Goal: Task Accomplishment & Management: Manage account settings

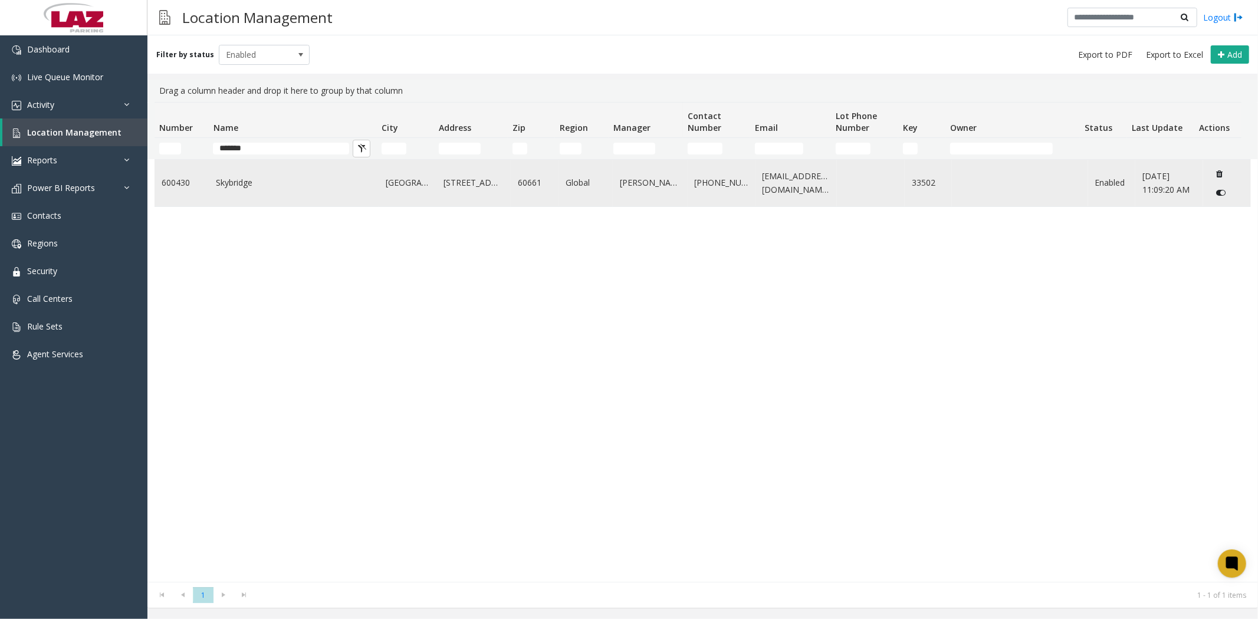
type input "*******"
click at [223, 181] on link "Skybridge" at bounding box center [294, 182] width 156 height 13
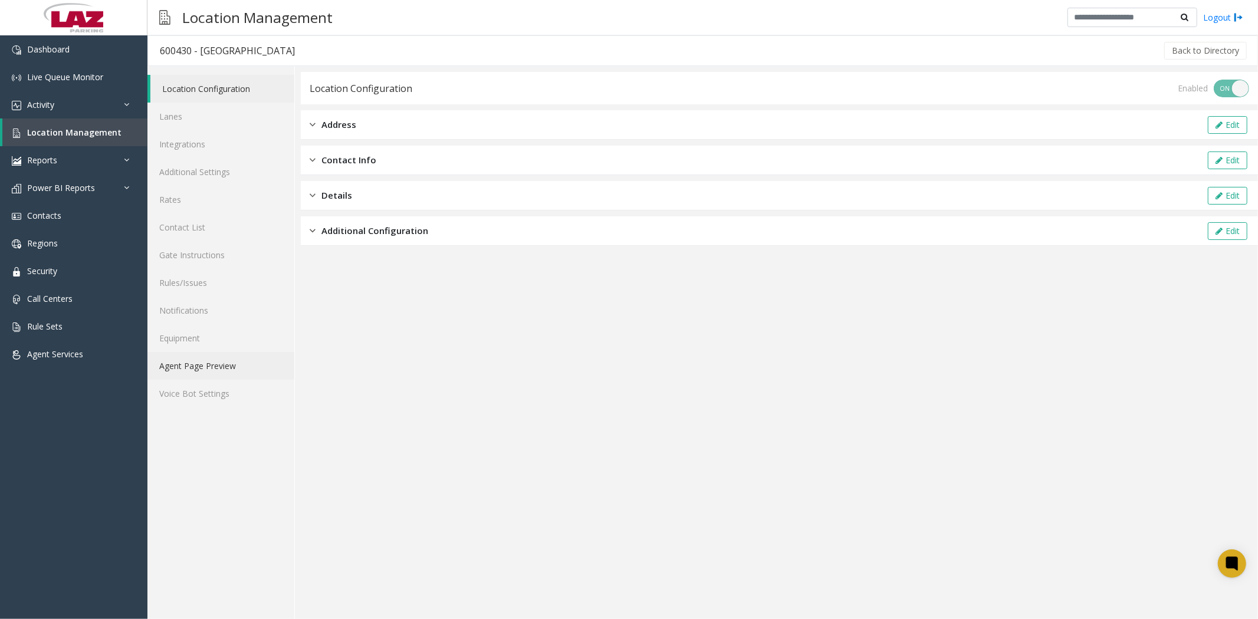
click at [205, 363] on link "Agent Page Preview" at bounding box center [220, 366] width 147 height 28
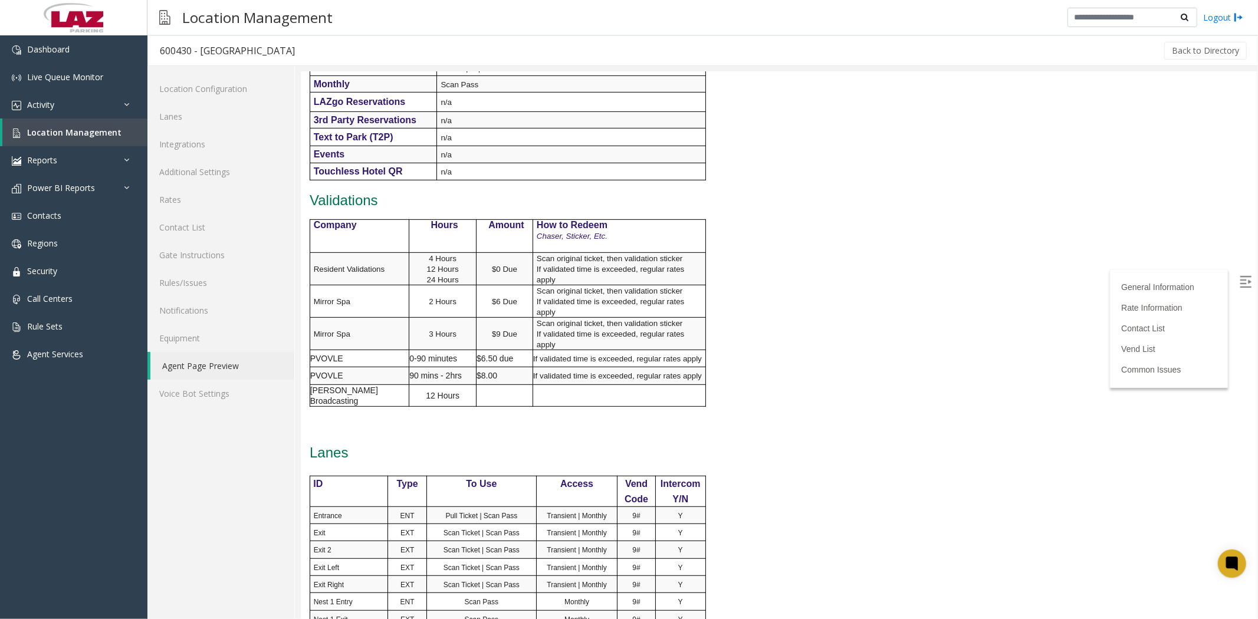
scroll to position [852, 0]
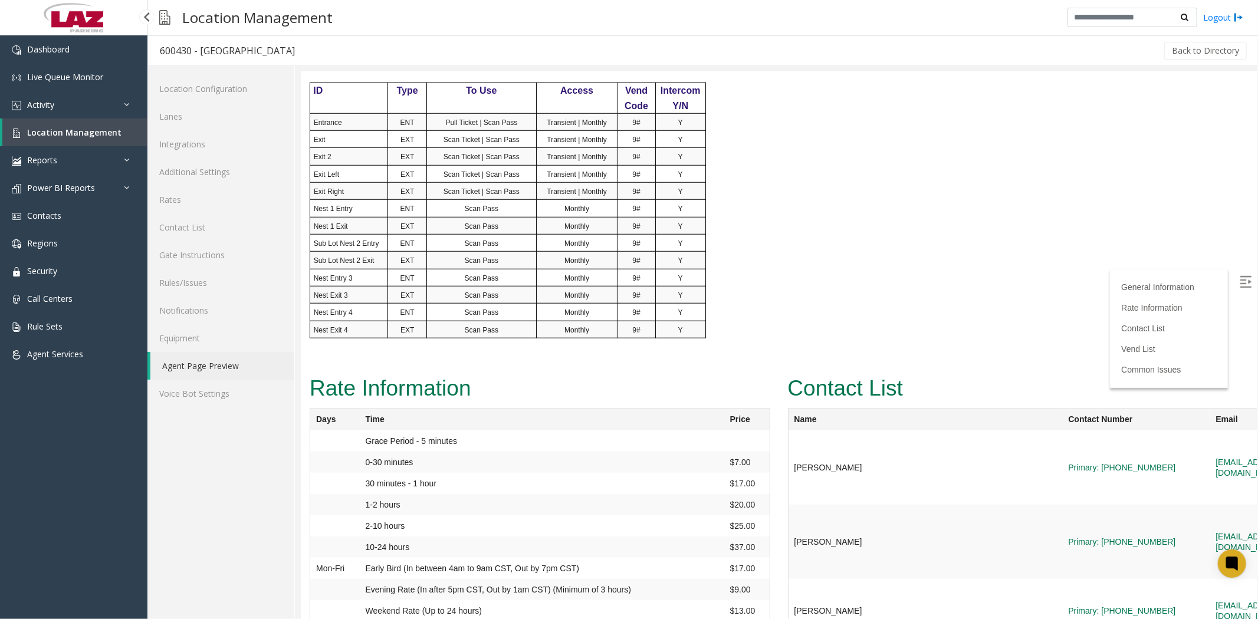
click at [75, 136] on span "Location Management" at bounding box center [74, 132] width 94 height 11
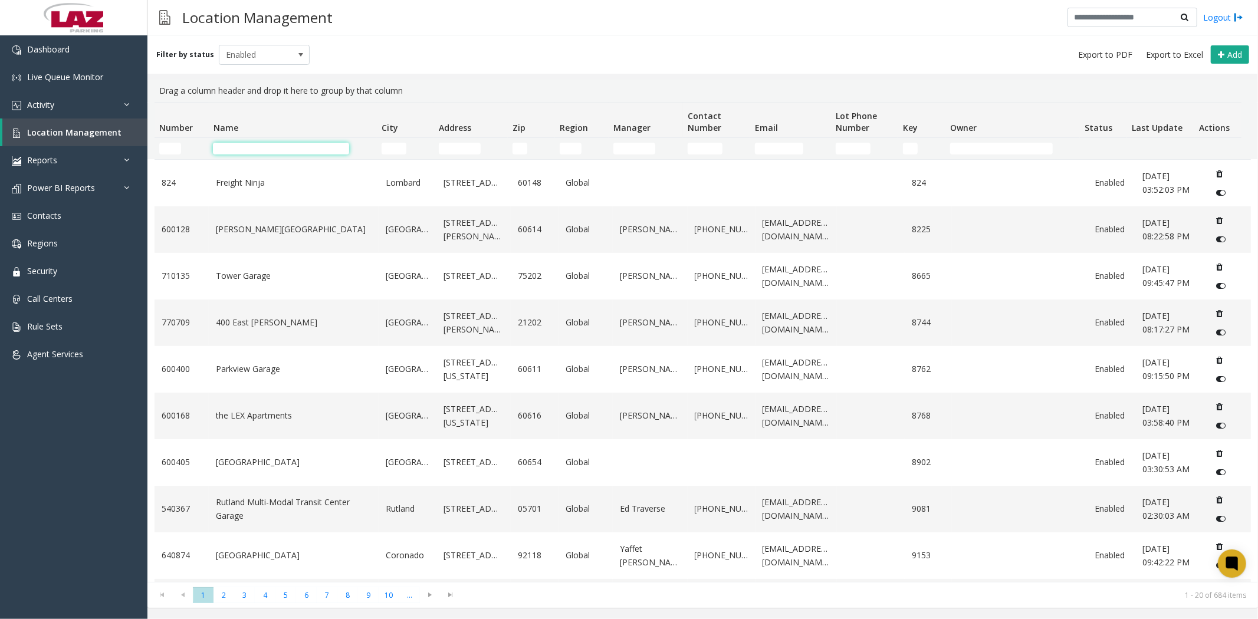
click at [274, 152] on input "Name Filter" at bounding box center [281, 149] width 136 height 12
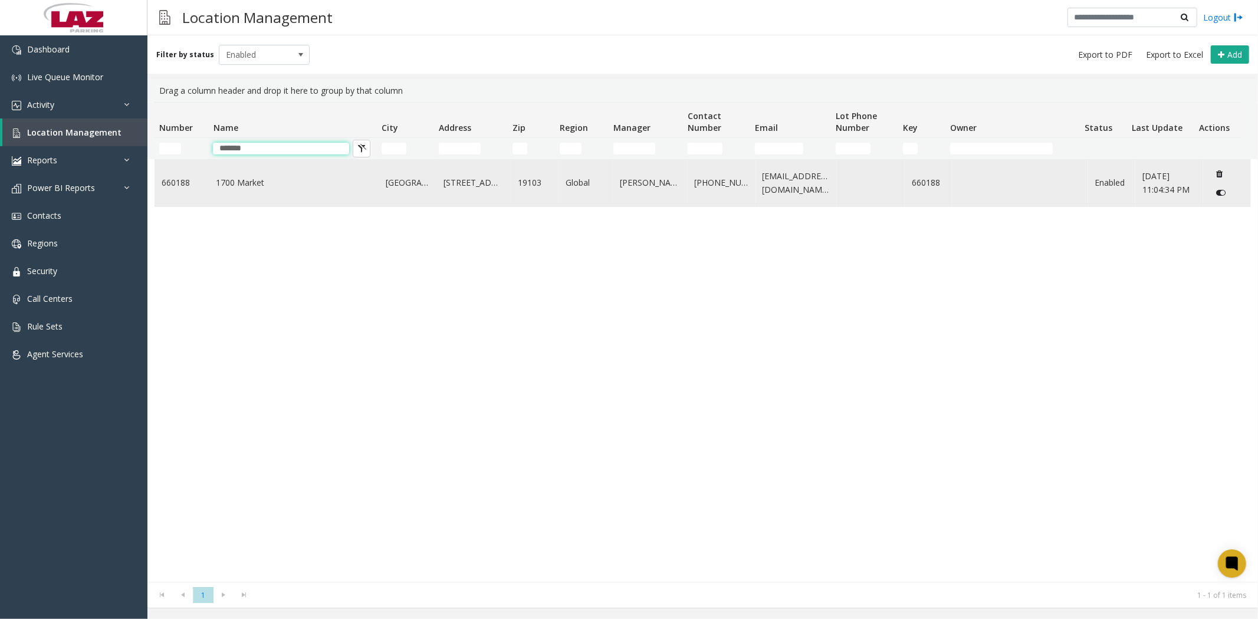
type input "*******"
click at [243, 179] on link "1700 Market" at bounding box center [294, 182] width 156 height 13
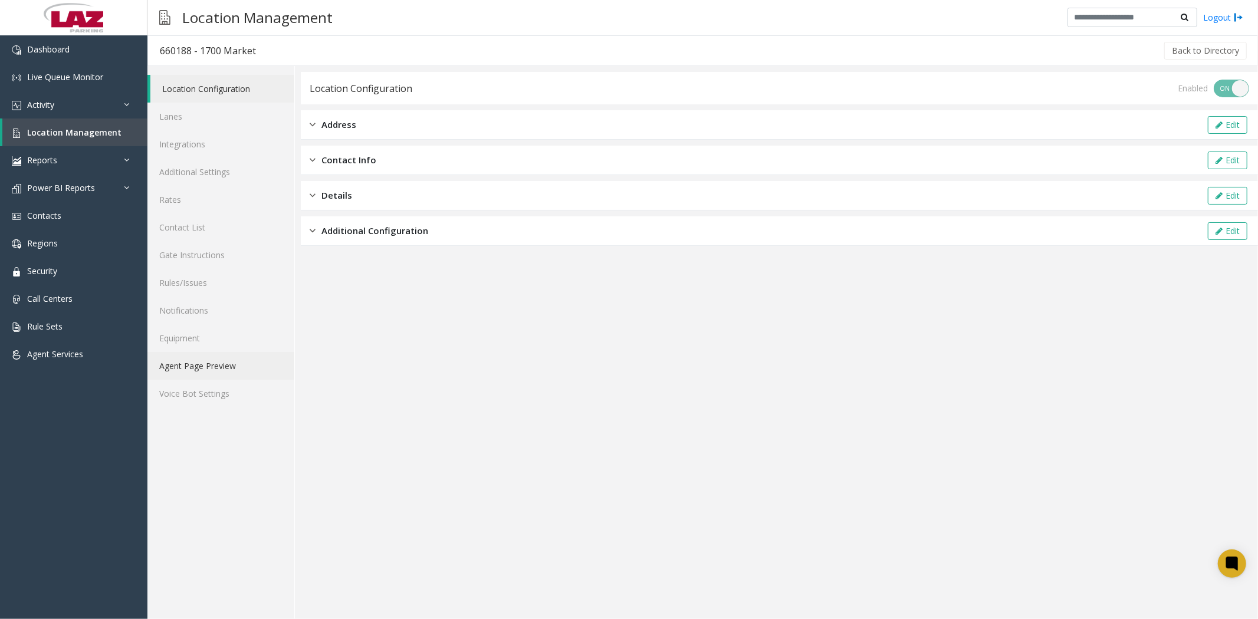
click at [195, 360] on link "Agent Page Preview" at bounding box center [220, 366] width 147 height 28
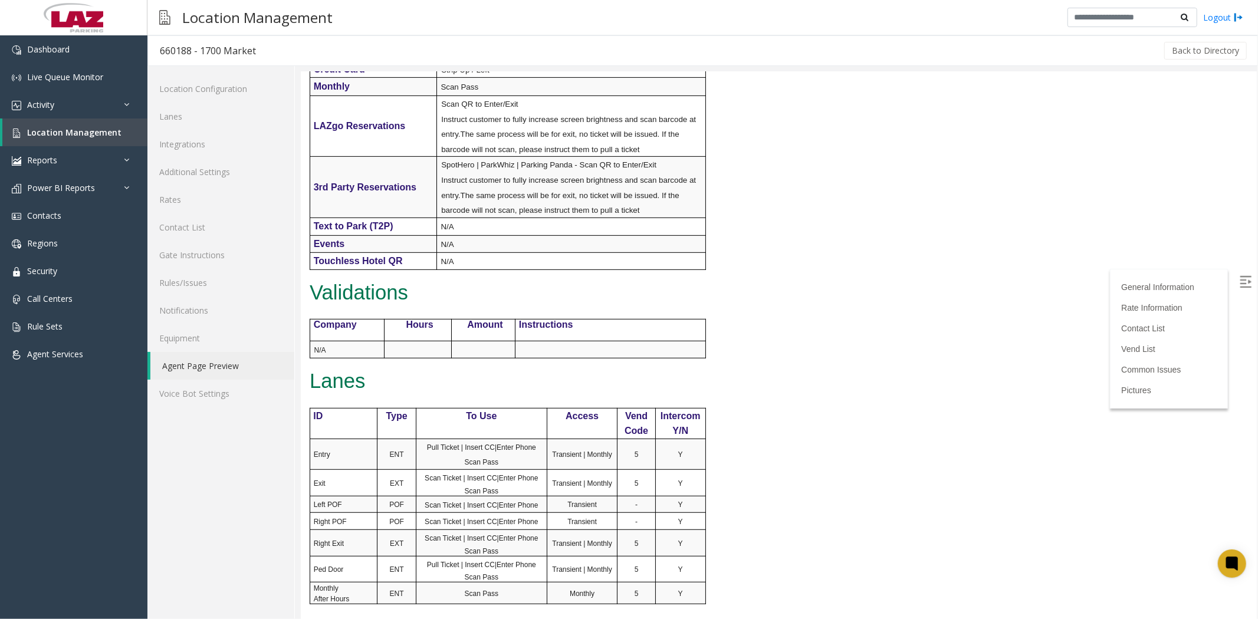
scroll to position [983, 0]
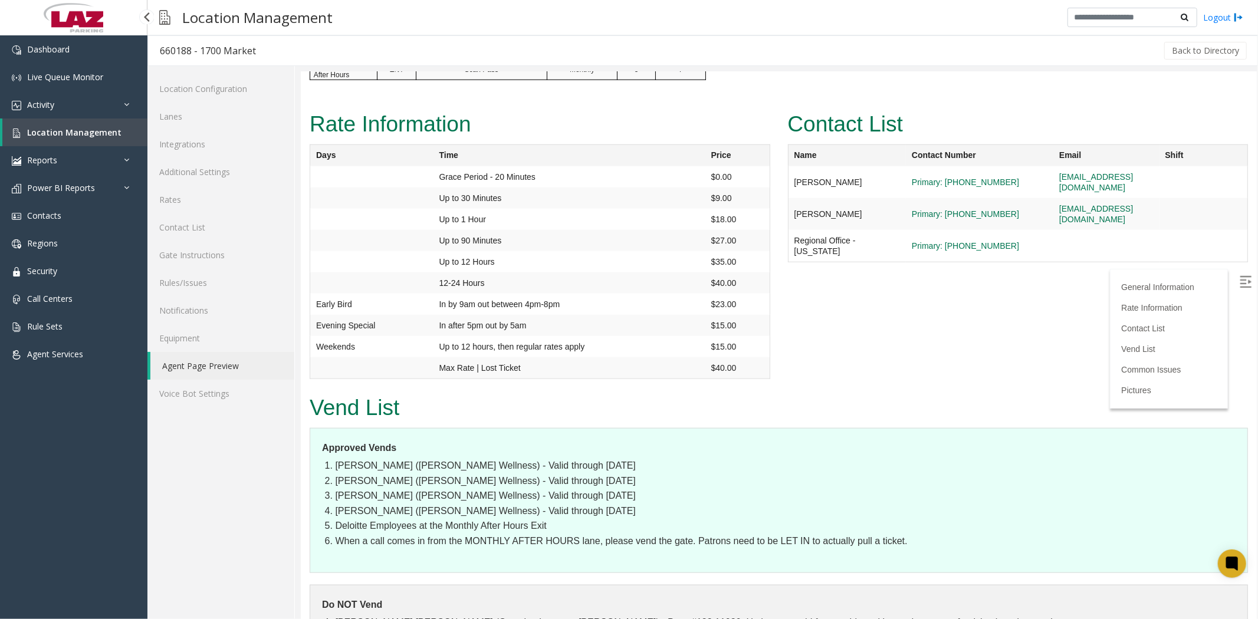
click at [48, 136] on span "Location Management" at bounding box center [74, 132] width 94 height 11
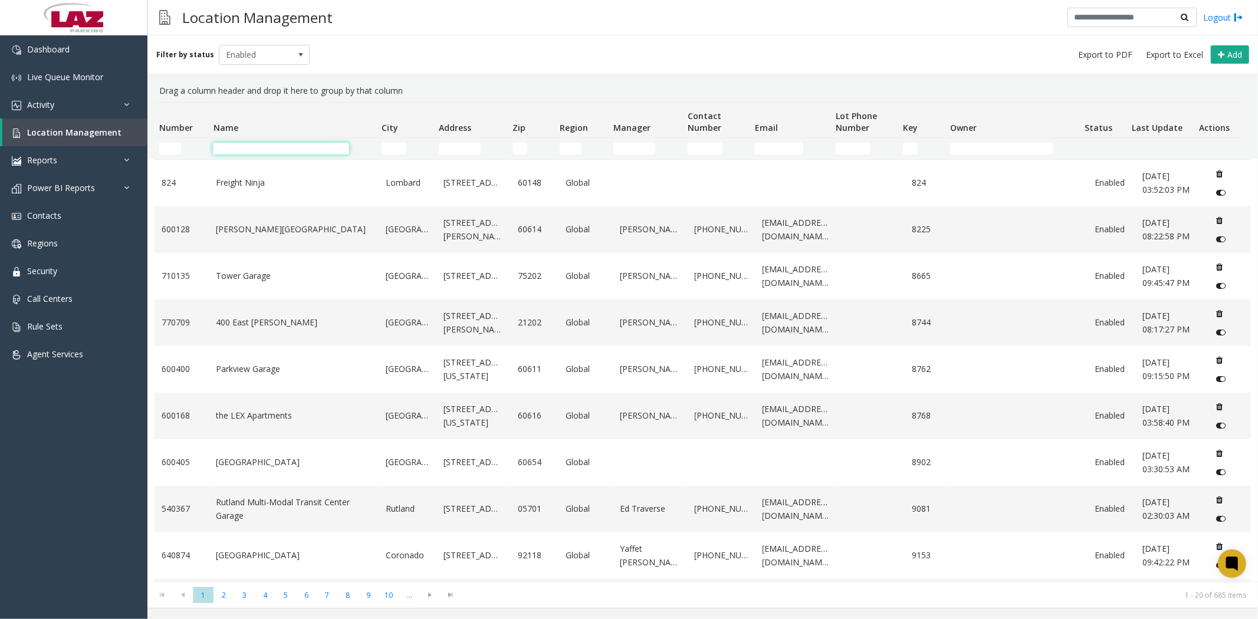
click at [245, 152] on input "Name Filter" at bounding box center [281, 149] width 136 height 12
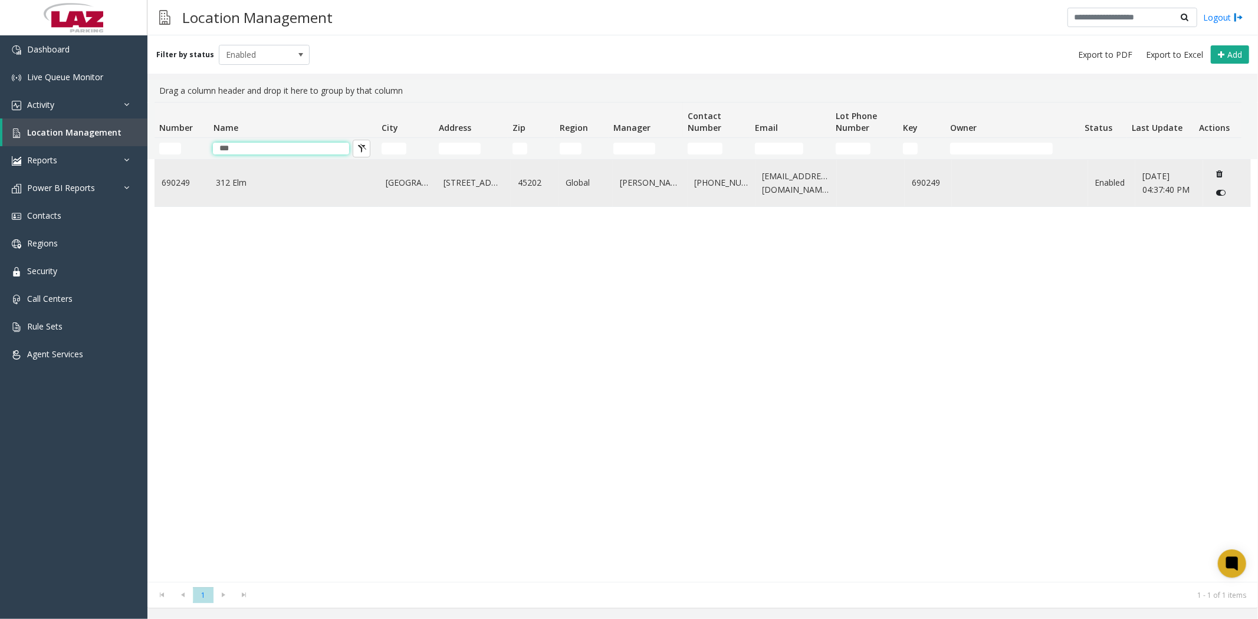
type input "***"
click at [232, 179] on link "312 Elm" at bounding box center [294, 182] width 156 height 13
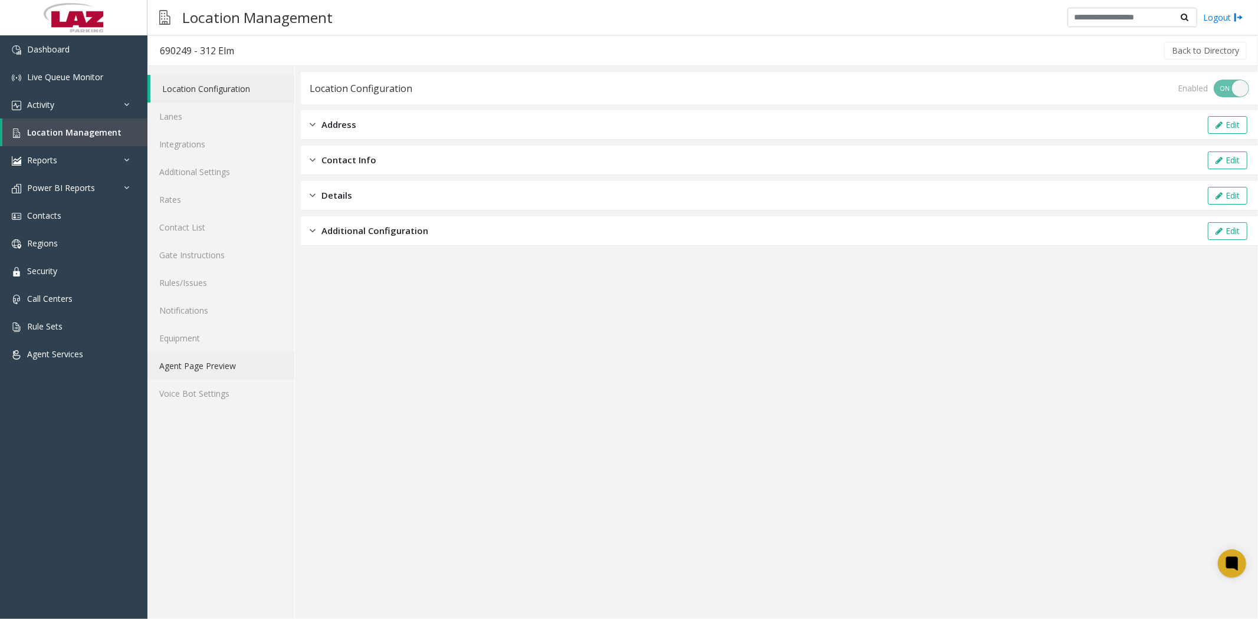
click at [189, 364] on link "Agent Page Preview" at bounding box center [220, 366] width 147 height 28
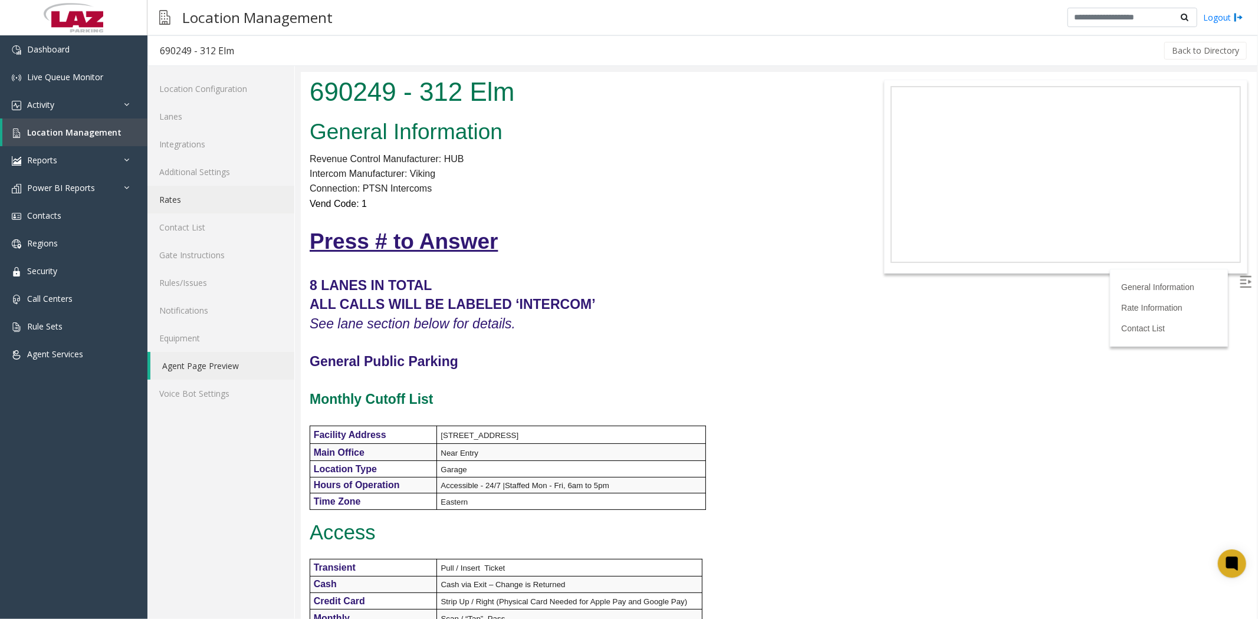
click at [176, 198] on link "Rates" at bounding box center [220, 200] width 147 height 28
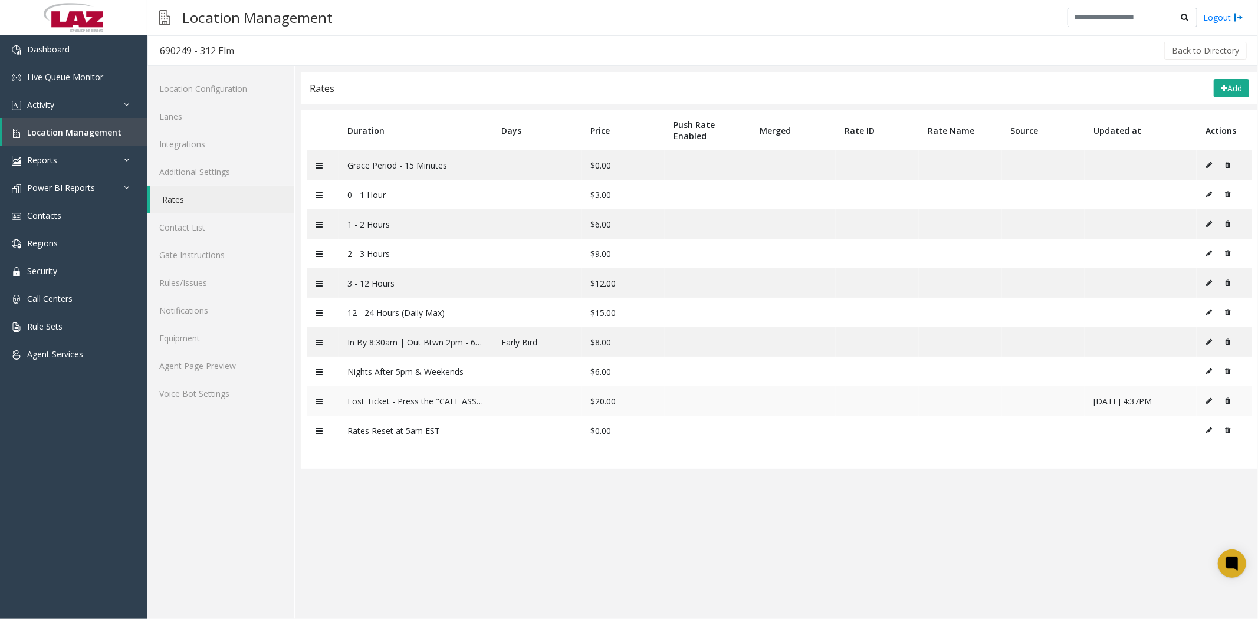
click at [1210, 403] on icon at bounding box center [1209, 401] width 6 height 7
type input "**********"
type input "**"
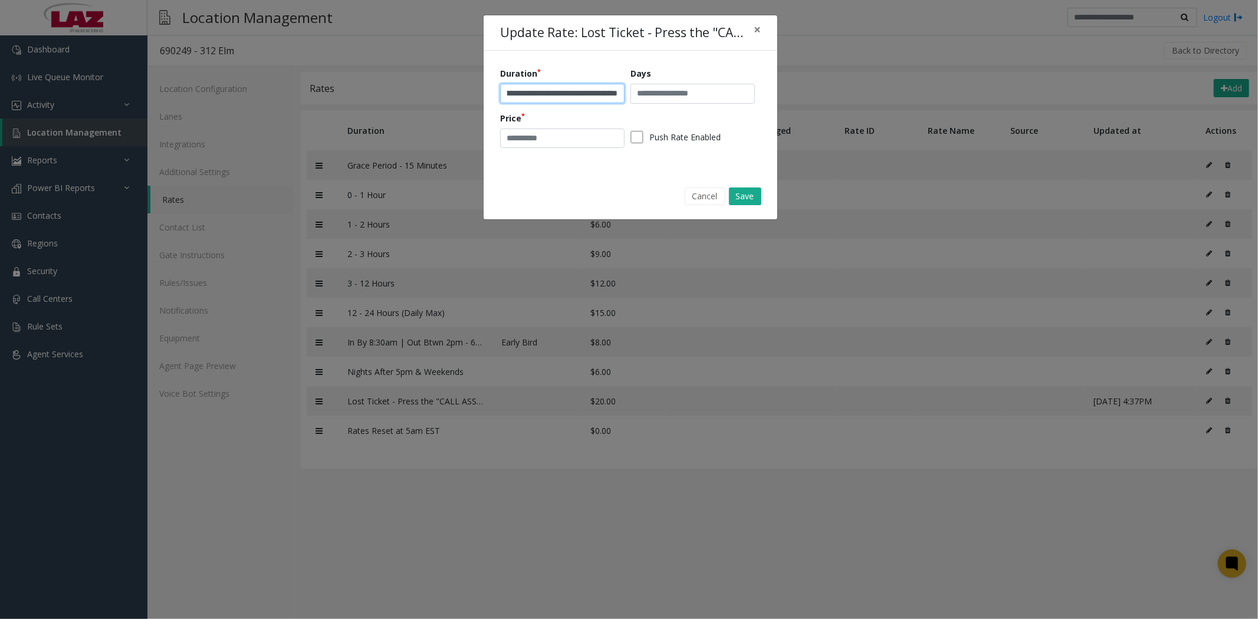
scroll to position [0, 56]
drag, startPoint x: 557, startPoint y: 93, endPoint x: 617, endPoint y: 93, distance: 59.6
click at [617, 93] on input "**********" at bounding box center [562, 93] width 124 height 19
type input "**********"
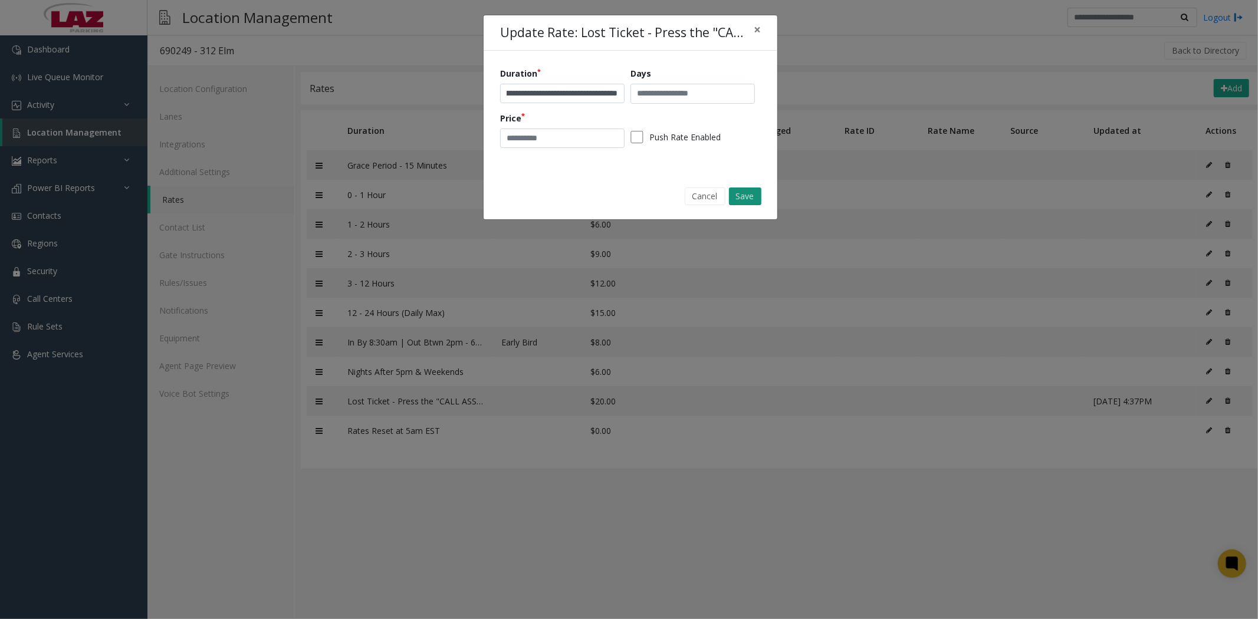
click at [745, 190] on button "Save" at bounding box center [745, 197] width 32 height 18
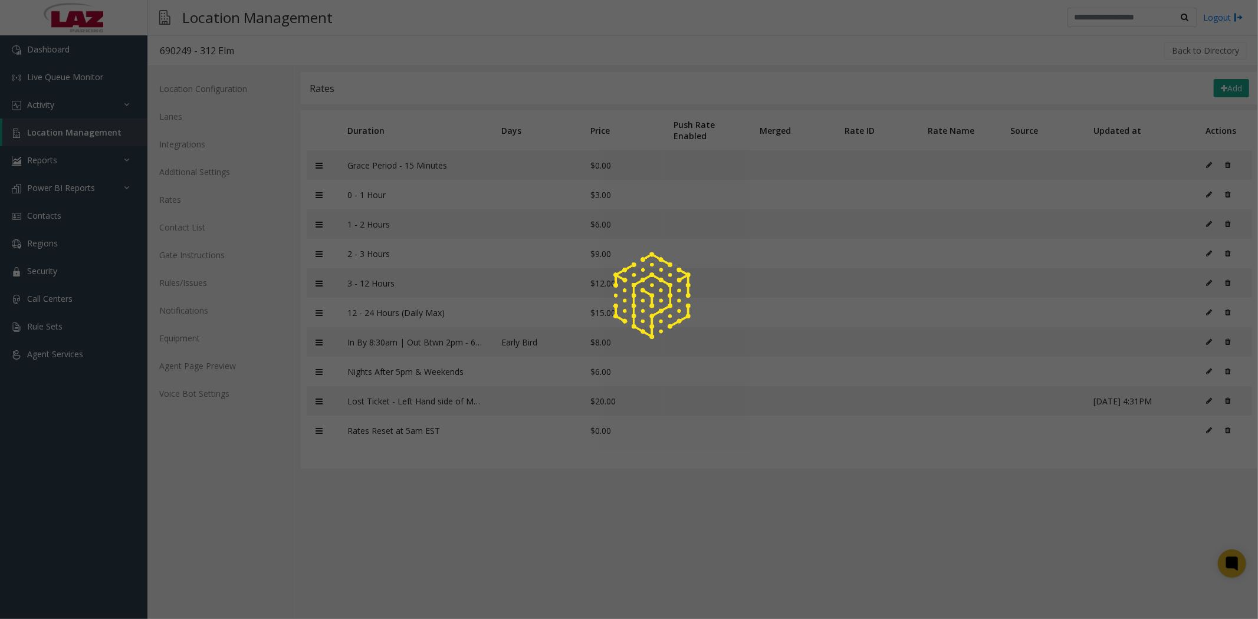
scroll to position [0, 0]
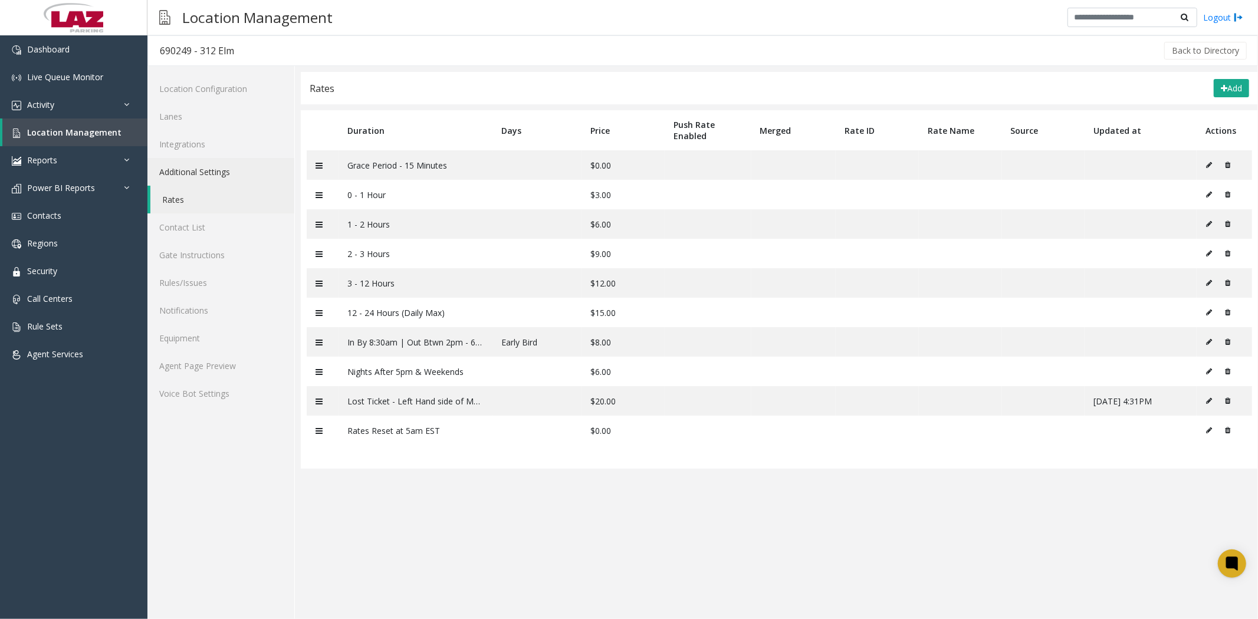
click at [186, 161] on link "Additional Settings" at bounding box center [220, 172] width 147 height 28
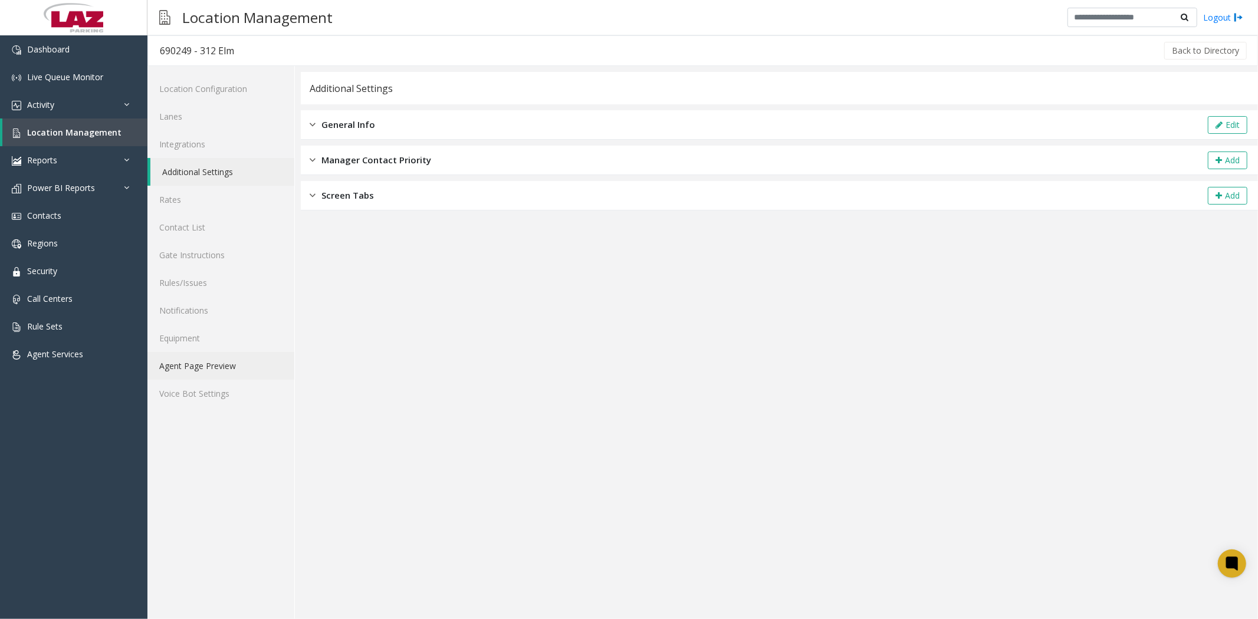
click at [198, 362] on link "Agent Page Preview" at bounding box center [220, 366] width 147 height 28
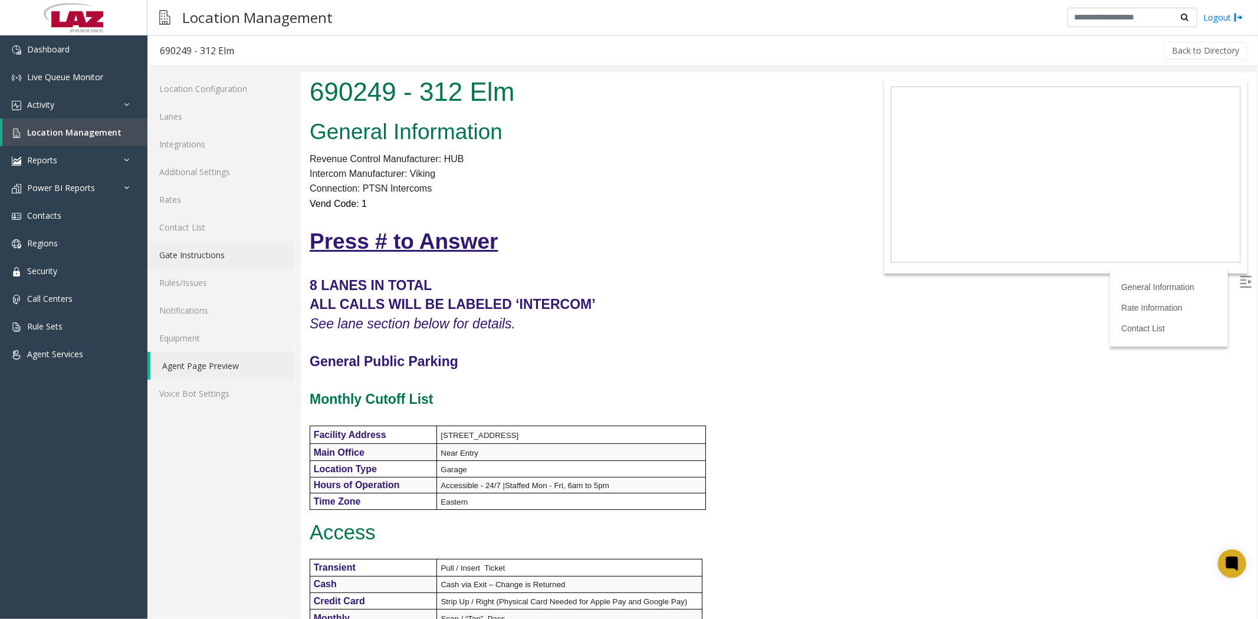
click at [197, 255] on link "Gate Instructions" at bounding box center [220, 255] width 147 height 28
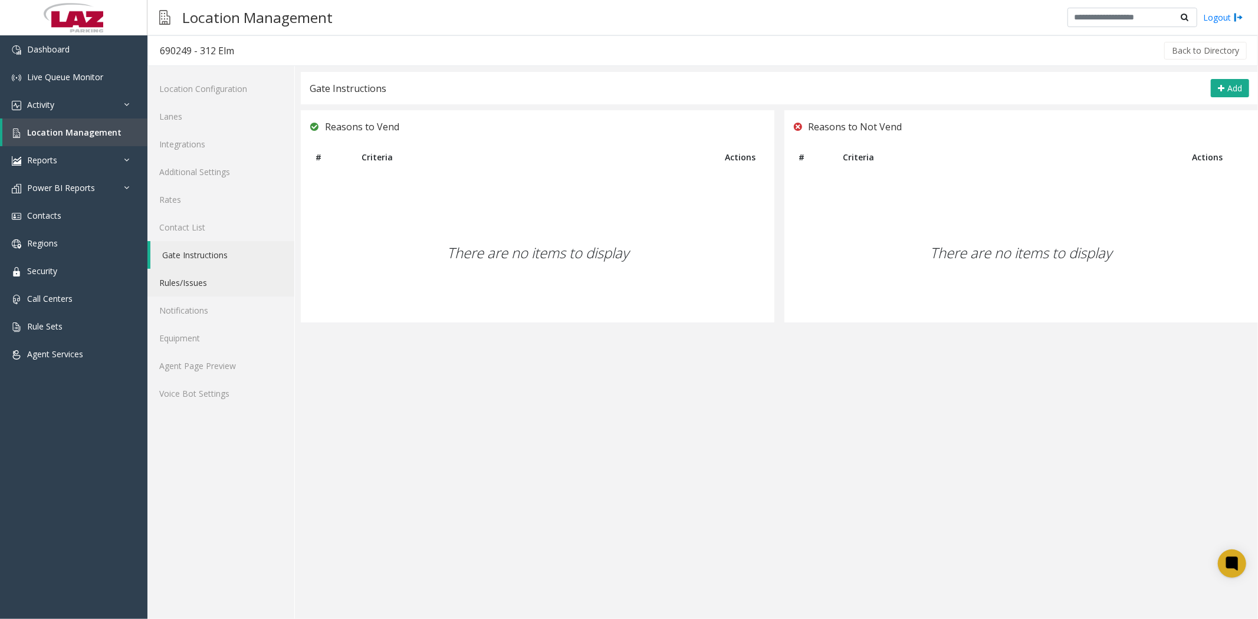
click at [192, 286] on link "Rules/Issues" at bounding box center [220, 283] width 147 height 28
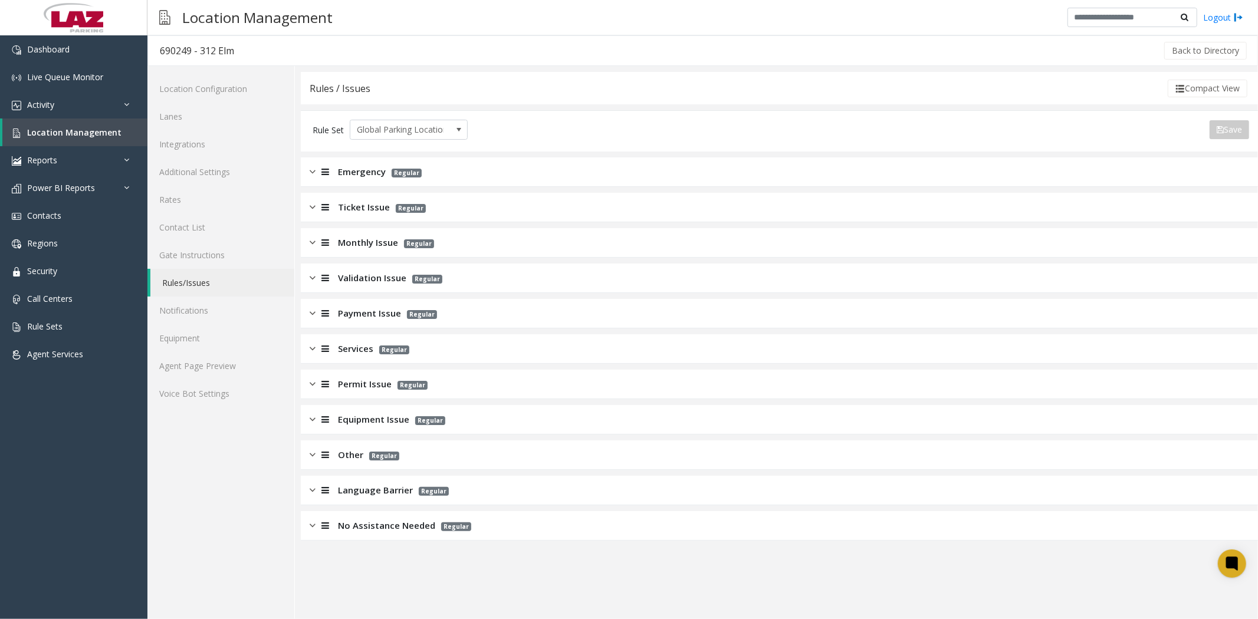
click at [314, 205] on img at bounding box center [313, 208] width 6 height 14
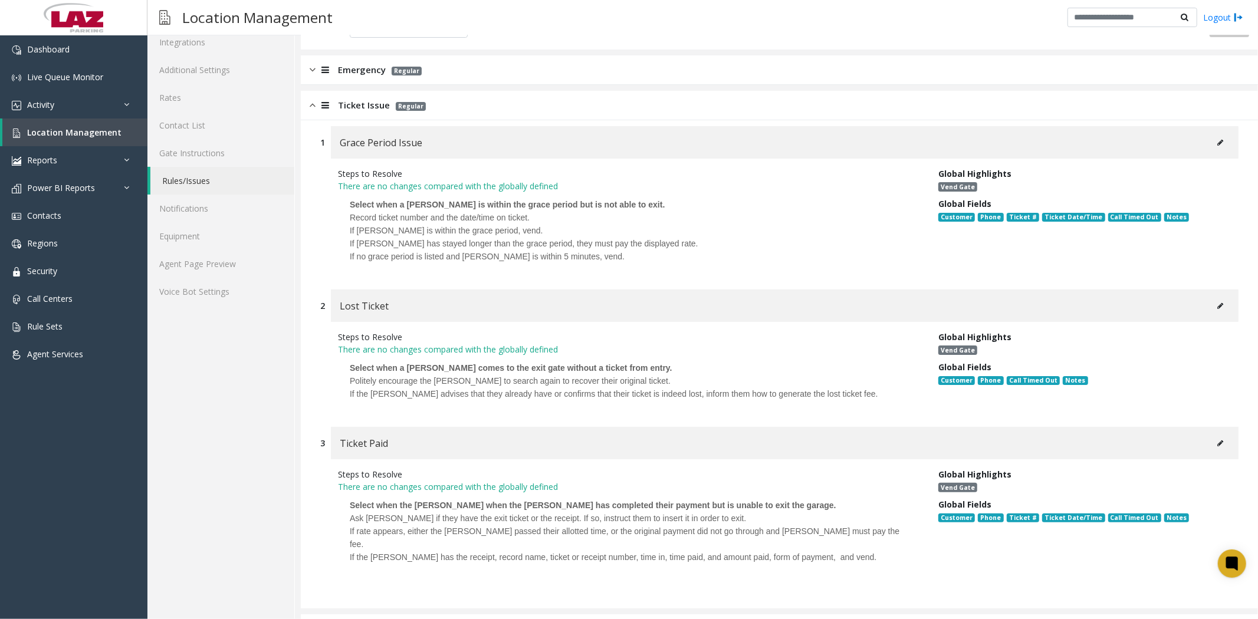
scroll to position [131, 0]
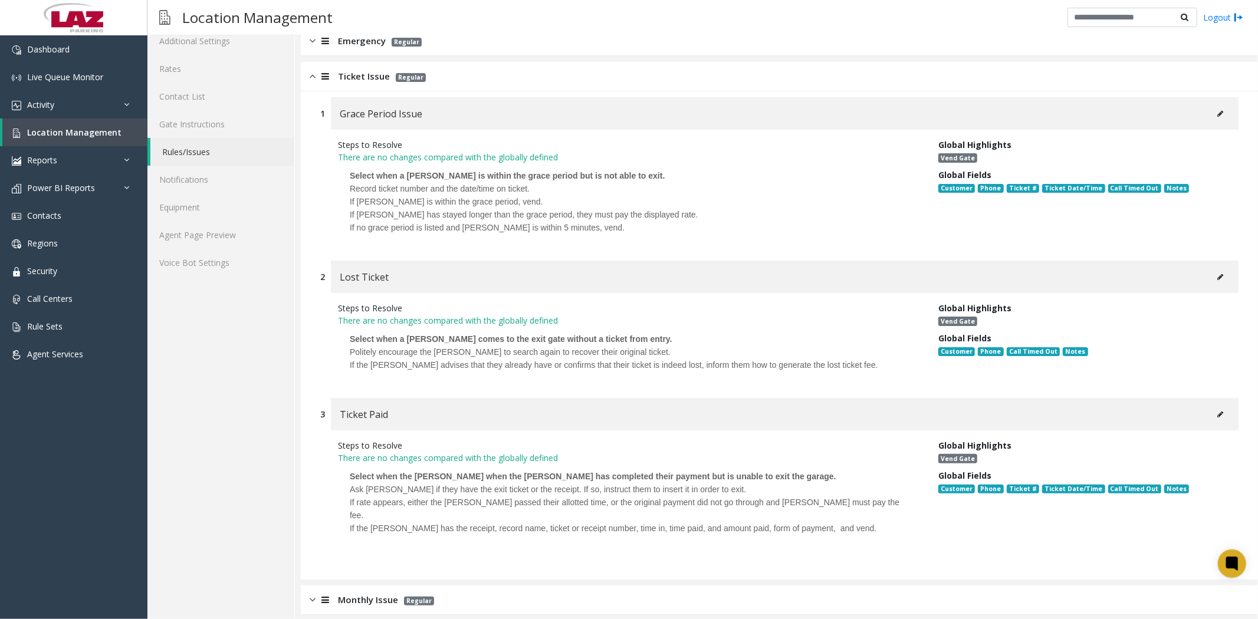
click at [408, 317] on p "There are no changes compared with the globally defined" at bounding box center [629, 320] width 583 height 12
click at [1217, 274] on icon at bounding box center [1220, 277] width 6 height 7
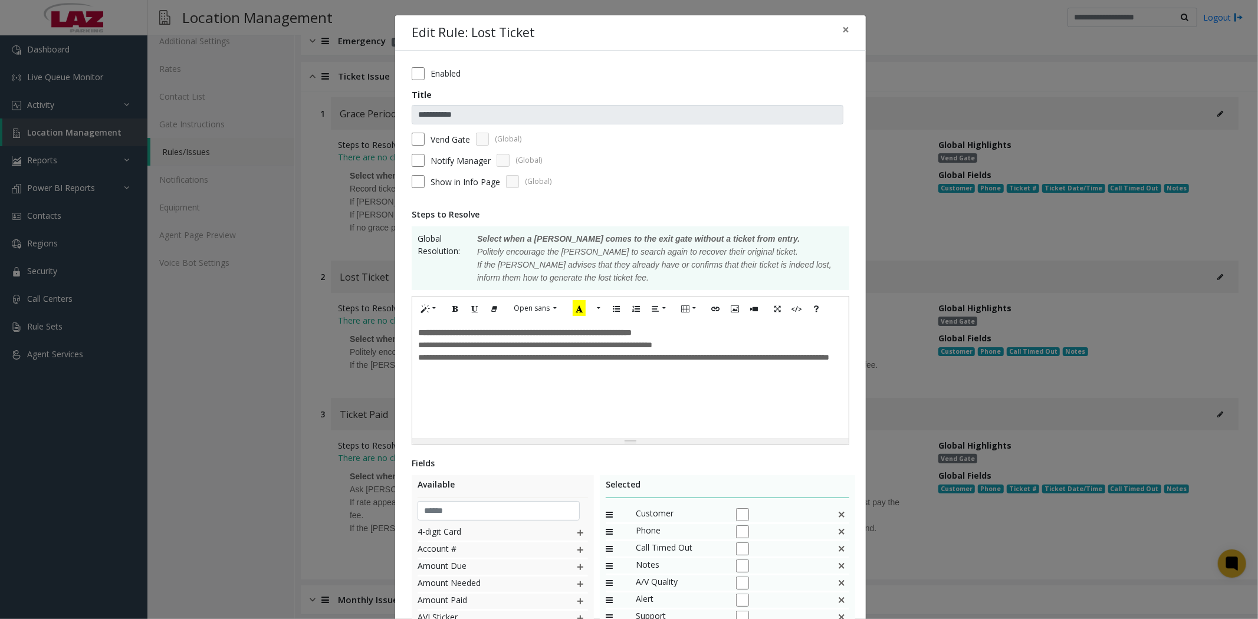
click at [491, 364] on p "**********" at bounding box center [630, 358] width 425 height 12
drag, startPoint x: 724, startPoint y: 352, endPoint x: 740, endPoint y: 369, distance: 23.0
click at [740, 364] on p "**********" at bounding box center [630, 358] width 425 height 12
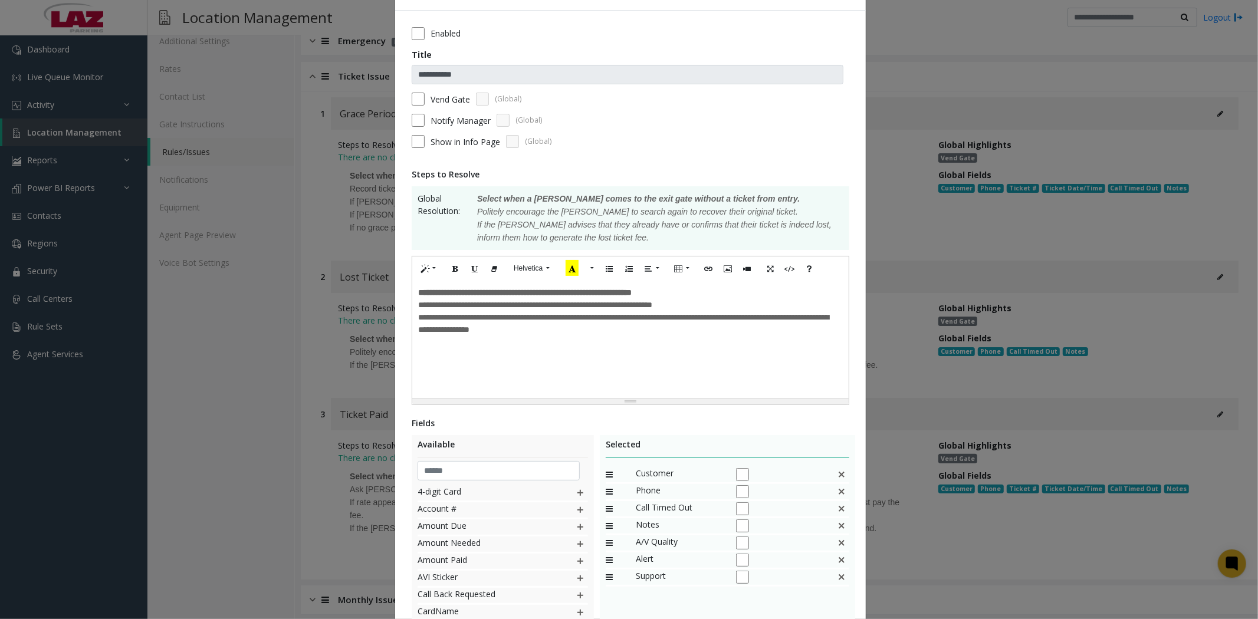
scroll to position [172, 0]
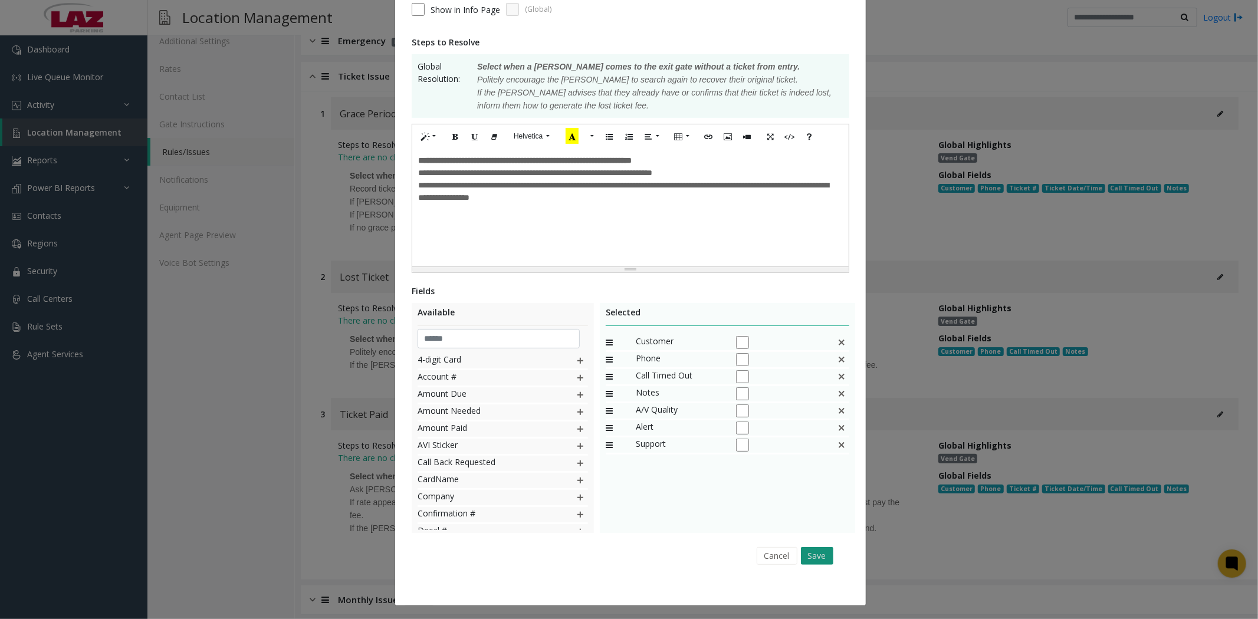
click at [803, 553] on button "Save" at bounding box center [817, 556] width 32 height 18
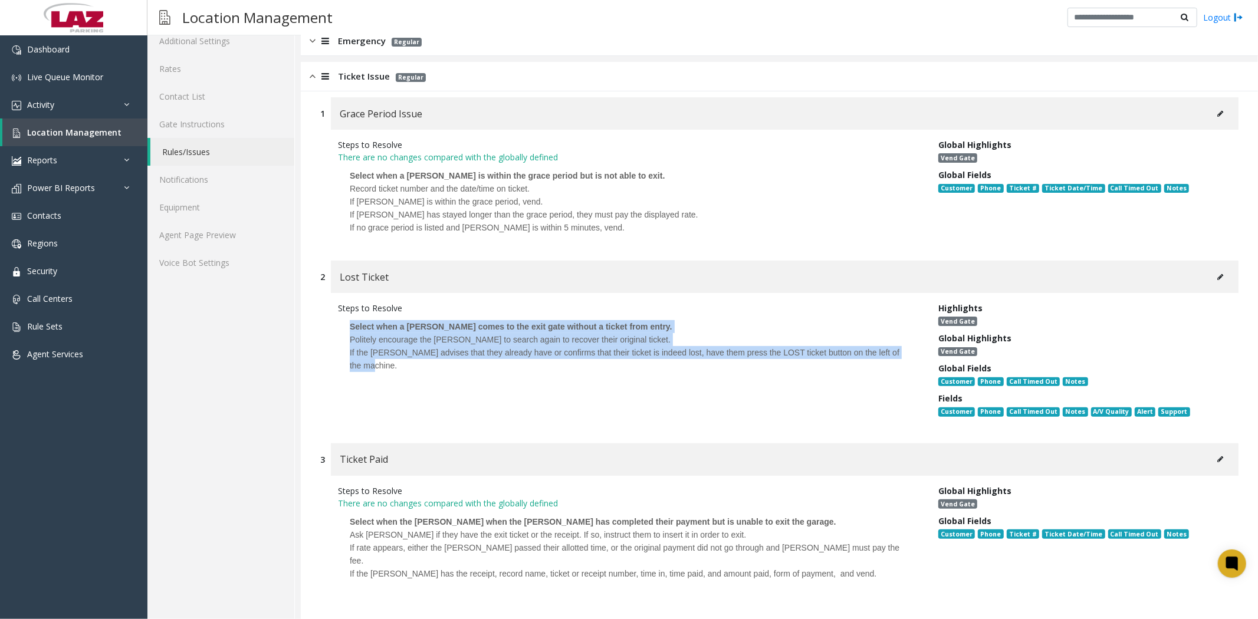
drag, startPoint x: 349, startPoint y: 318, endPoint x: 436, endPoint y: 369, distance: 101.0
click at [436, 369] on p "Select when a [PERSON_NAME] comes to the exit gate without a ticket from entry.…" at bounding box center [629, 346] width 583 height 64
copy p "Select when a [PERSON_NAME] comes to the exit gate without a ticket from entry.…"
drag, startPoint x: 198, startPoint y: 237, endPoint x: 291, endPoint y: 272, distance: 99.7
click at [198, 237] on link "Agent Page Preview" at bounding box center [220, 235] width 147 height 28
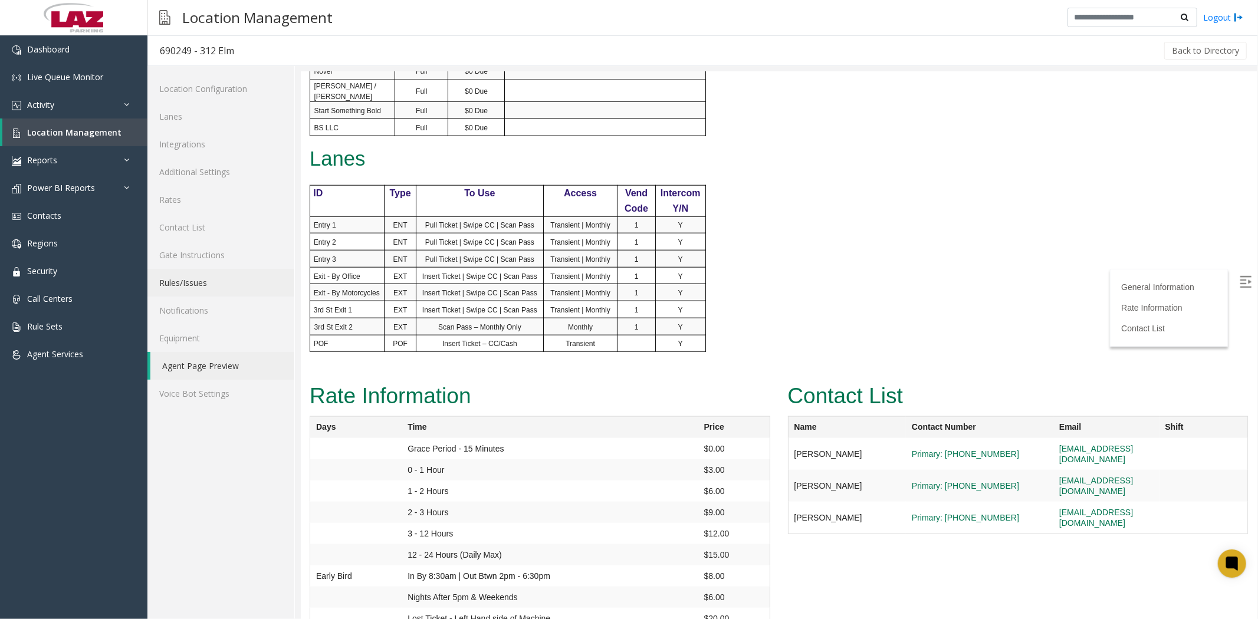
scroll to position [1108, 0]
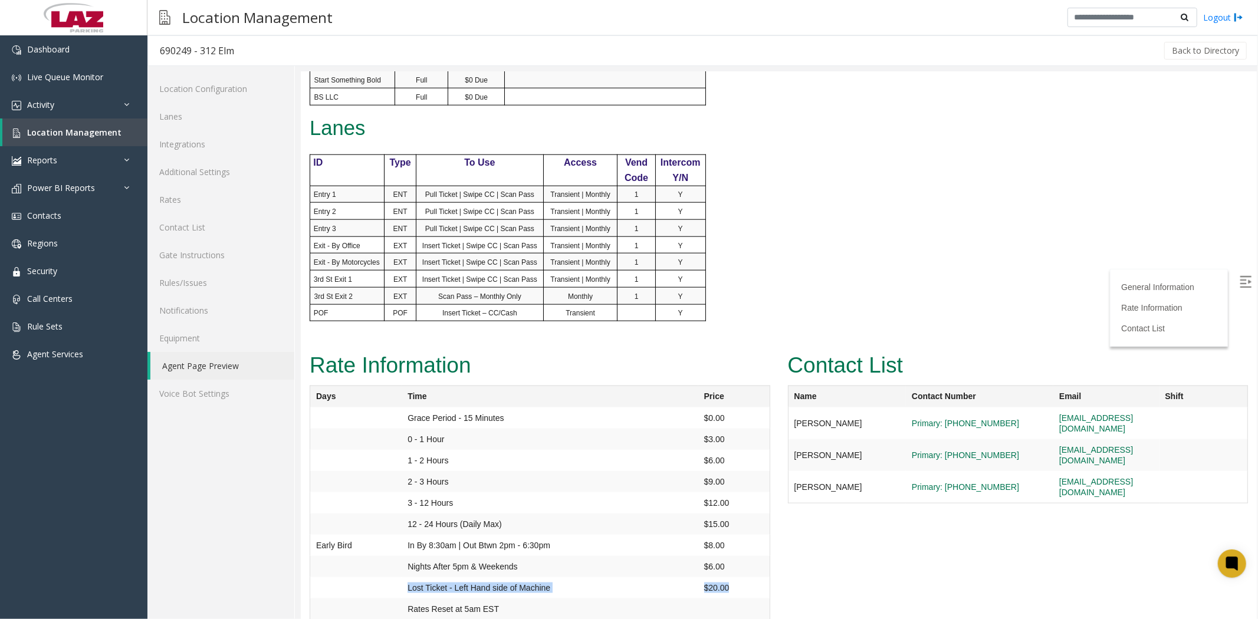
drag, startPoint x: 402, startPoint y: 573, endPoint x: 737, endPoint y: 569, distance: 334.4
click at [737, 577] on tr "Lost Ticket - Left Hand side of Machine $20.00" at bounding box center [540, 587] width 460 height 21
copy tr "Lost Ticket - Left Hand side of Machine $20.00"
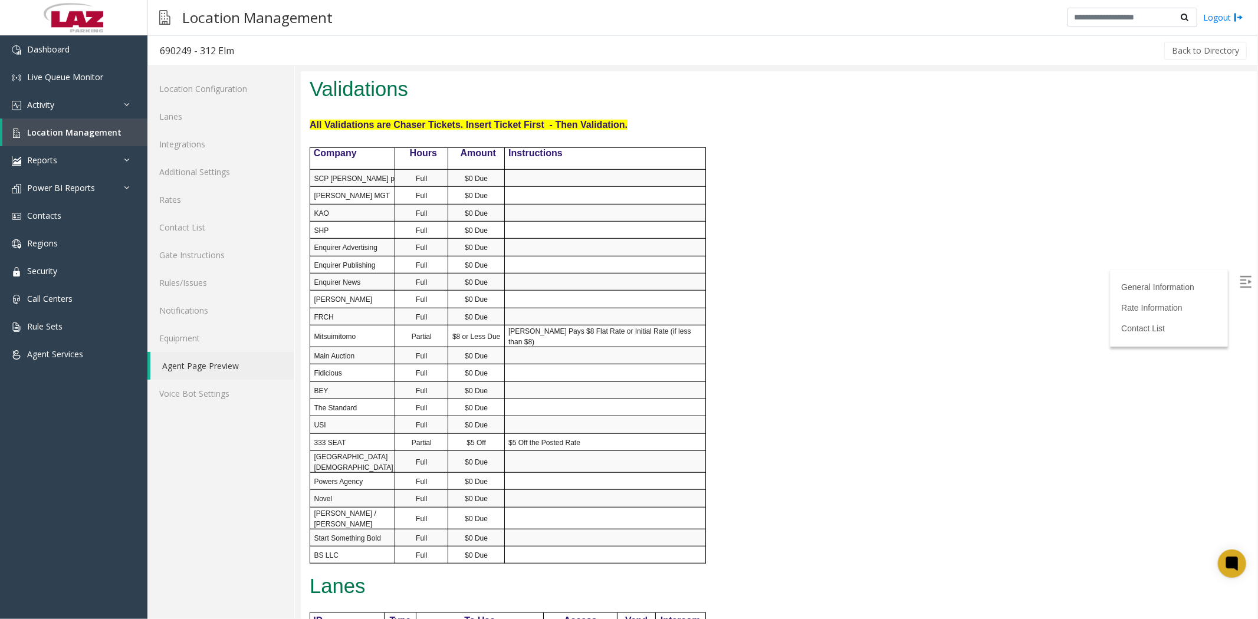
scroll to position [0, 0]
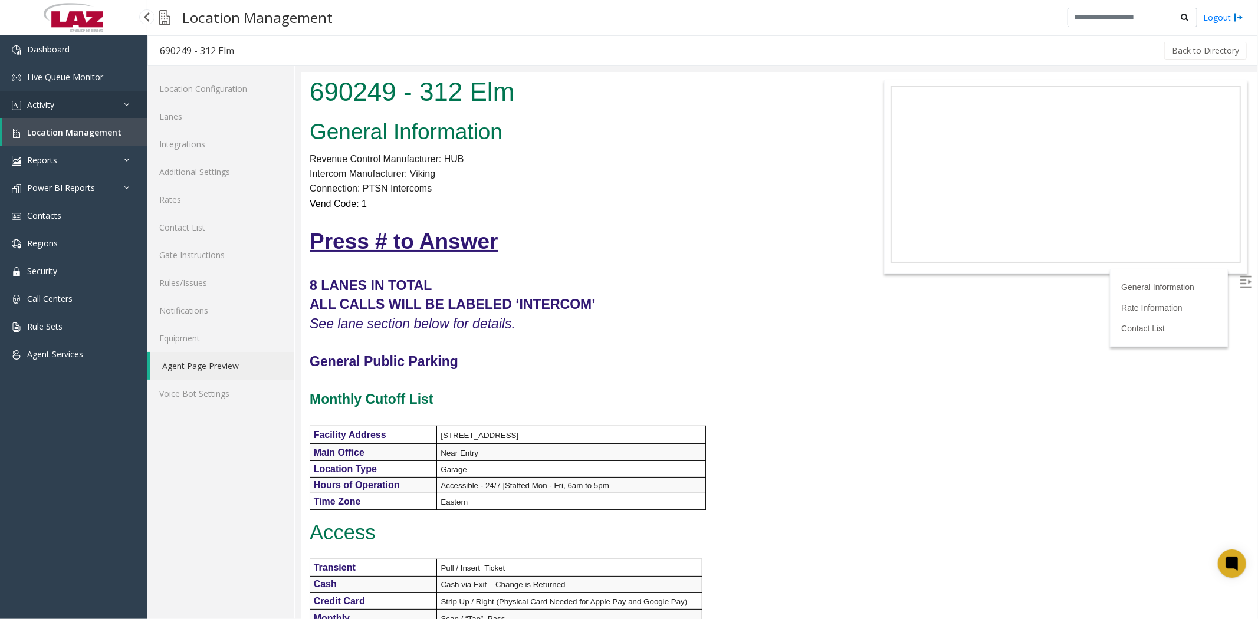
click at [45, 107] on span "Activity" at bounding box center [40, 104] width 27 height 11
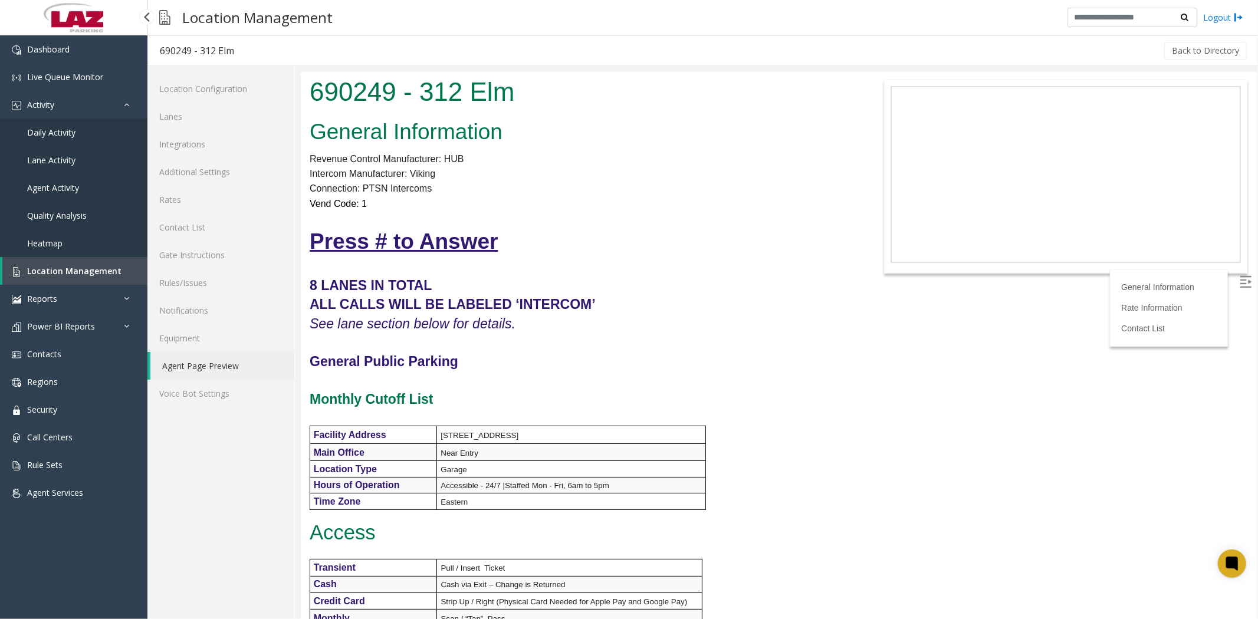
click at [55, 130] on span "Daily Activity" at bounding box center [51, 132] width 48 height 11
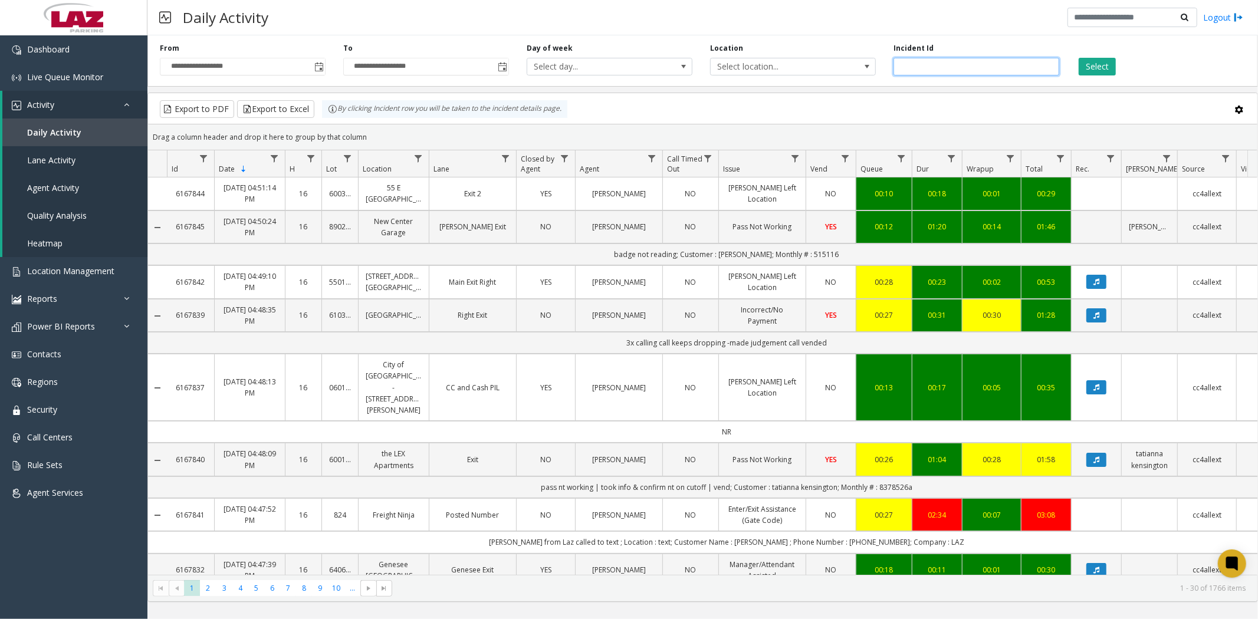
click at [938, 67] on input "number" at bounding box center [977, 67] width 166 height 18
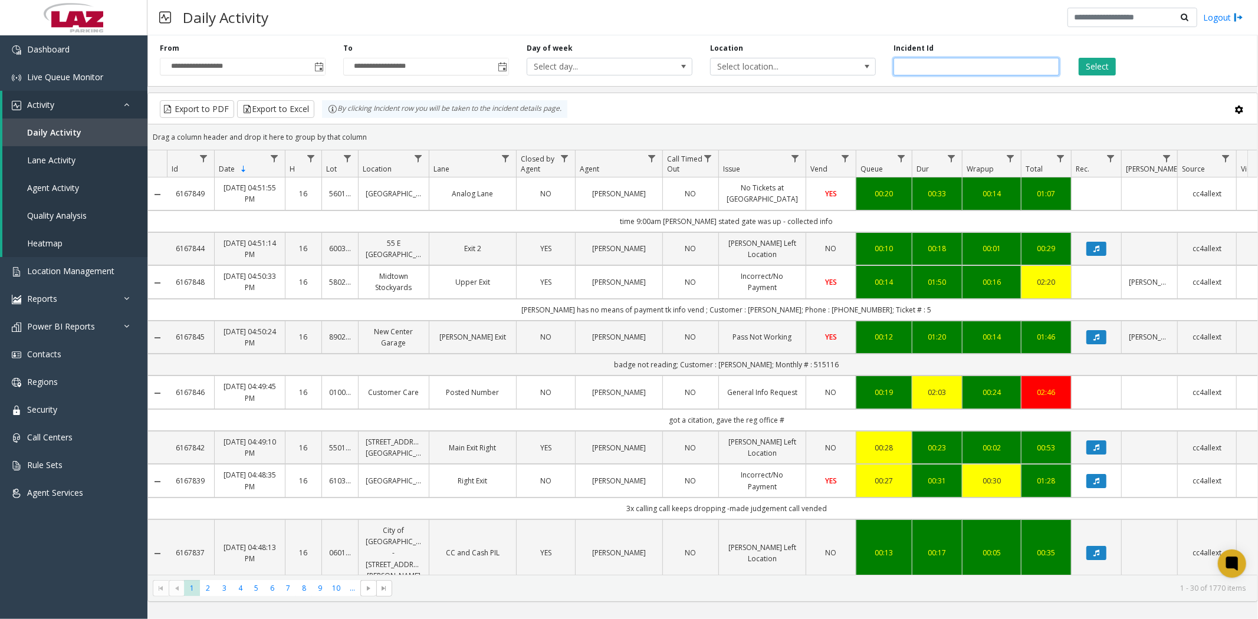
click at [915, 65] on input "number" at bounding box center [977, 67] width 166 height 18
type input "*******"
click at [1106, 63] on button "Select" at bounding box center [1097, 67] width 37 height 18
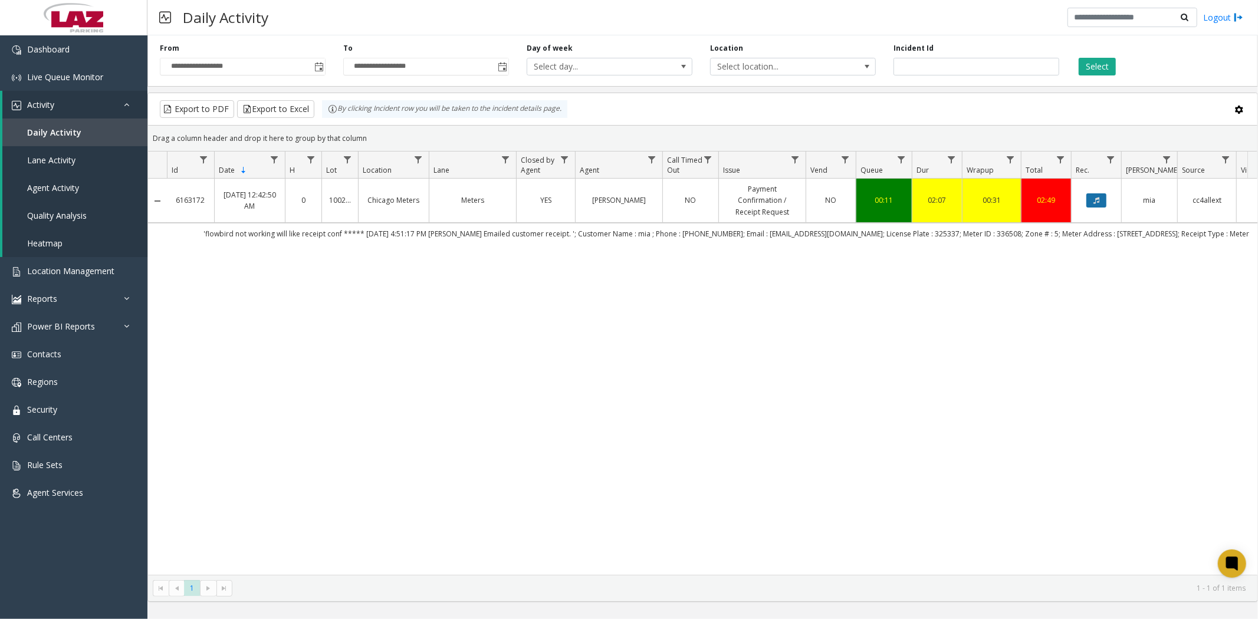
click at [1101, 202] on button "Data table" at bounding box center [1096, 200] width 20 height 14
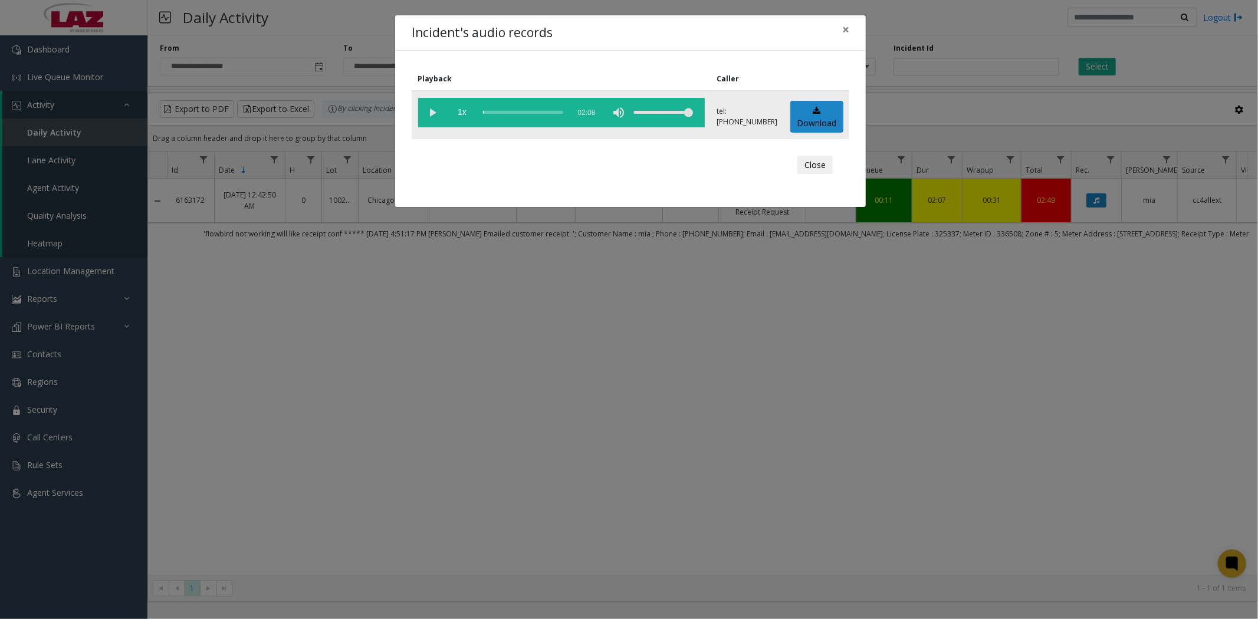
click at [435, 113] on vg-play-pause at bounding box center [432, 112] width 29 height 29
drag, startPoint x: 485, startPoint y: 113, endPoint x: 496, endPoint y: 113, distance: 11.2
click at [496, 113] on div "scrub bar" at bounding box center [523, 112] width 80 height 29
click at [500, 113] on div "scrub bar" at bounding box center [523, 112] width 80 height 29
click at [509, 113] on div "scrub bar" at bounding box center [523, 112] width 80 height 29
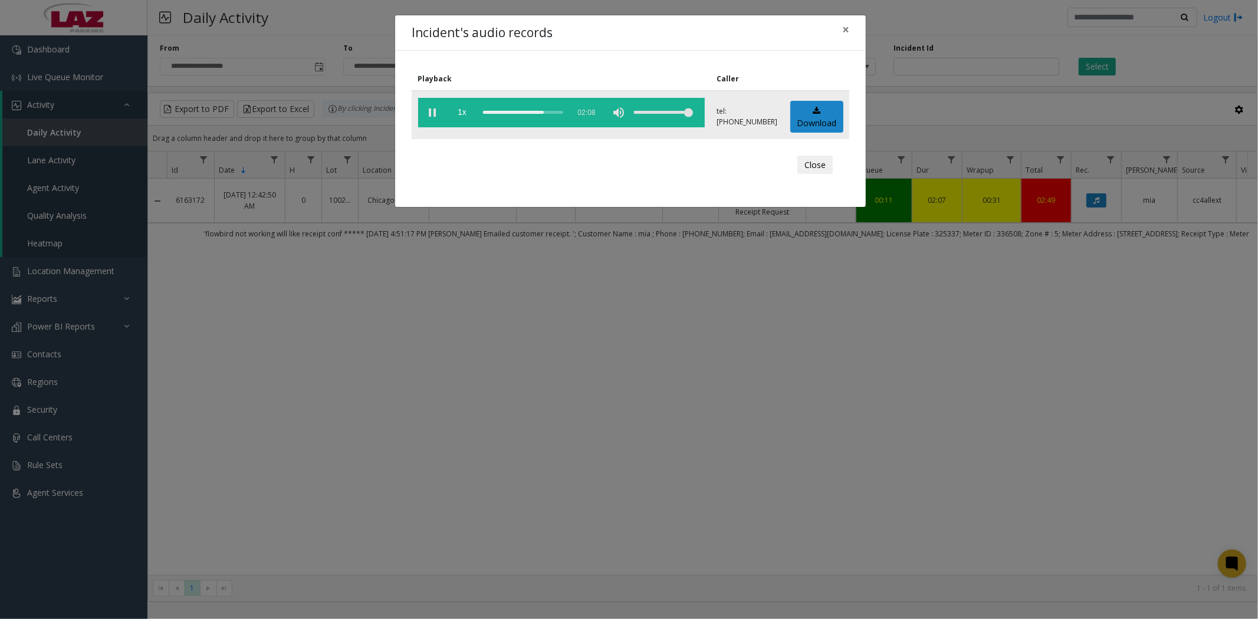
click at [438, 114] on vg-play-pause at bounding box center [432, 112] width 29 height 29
click at [517, 112] on div "scrub bar" at bounding box center [523, 112] width 80 height 29
click at [432, 111] on vg-play-pause at bounding box center [432, 112] width 29 height 29
click at [515, 110] on div "scrub bar" at bounding box center [523, 112] width 80 height 29
click at [428, 110] on vg-play-pause at bounding box center [432, 112] width 29 height 29
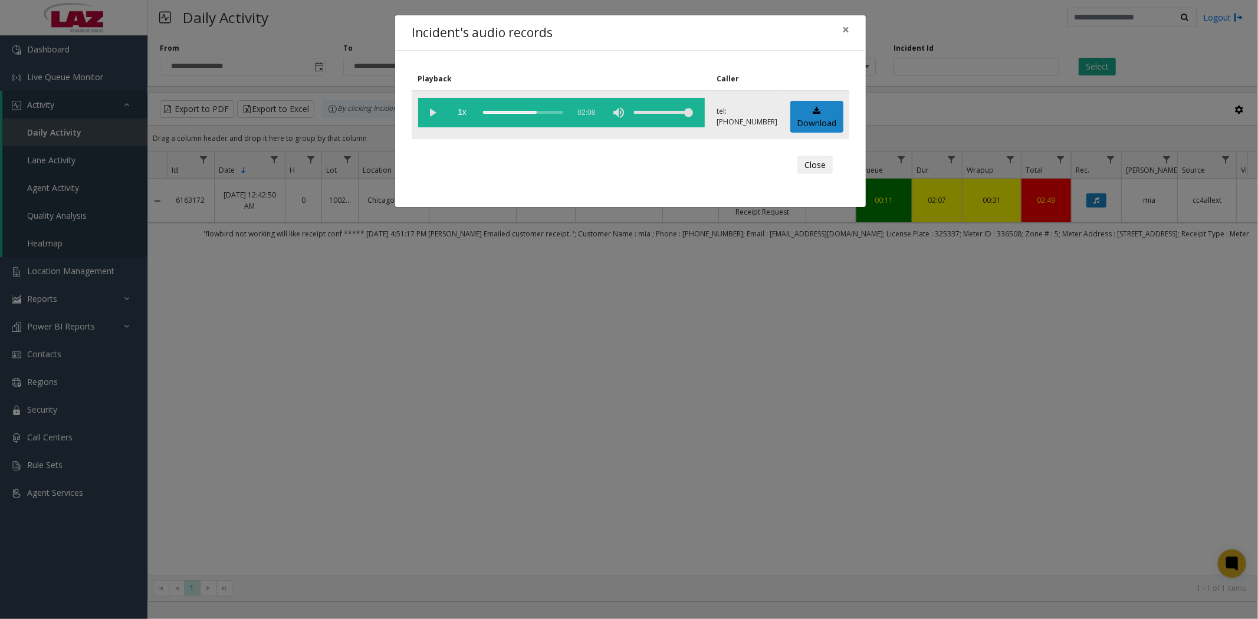
click at [511, 110] on div "scrub bar" at bounding box center [523, 112] width 80 height 29
click at [429, 113] on vg-play-pause at bounding box center [432, 112] width 29 height 29
click at [433, 114] on vg-play-pause at bounding box center [432, 112] width 29 height 29
click at [55, 279] on div "Incident's audio records × Playback Caller 1x 02:08 tel:[PHONE_NUMBER] Download…" at bounding box center [629, 309] width 1258 height 619
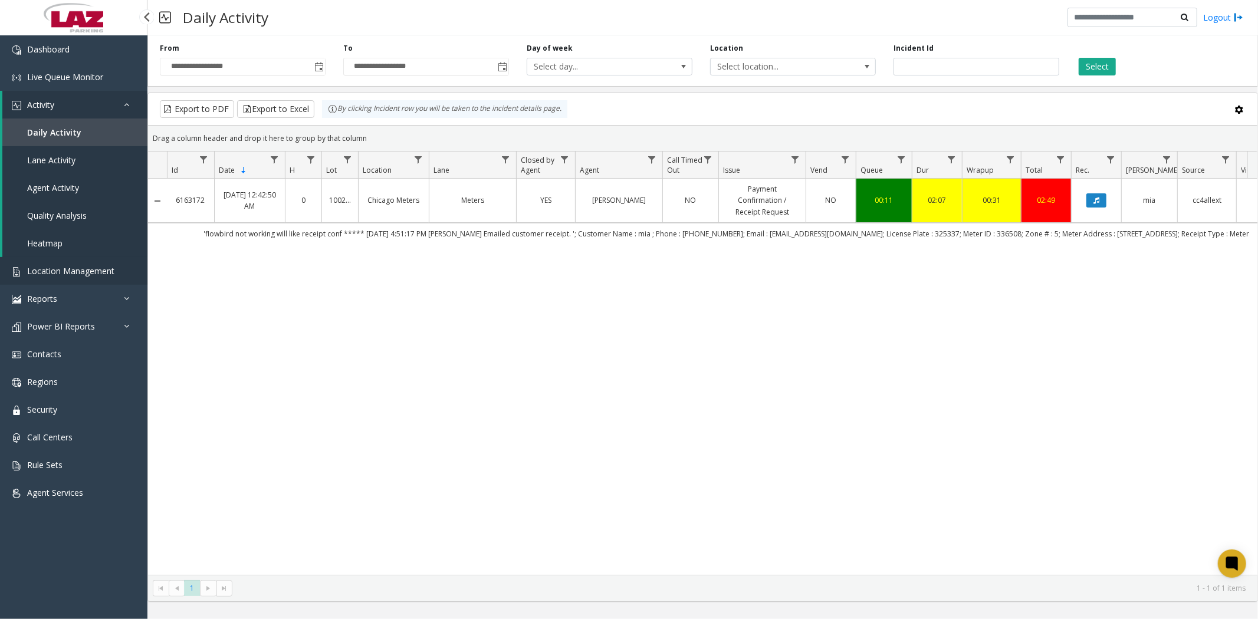
click at [66, 270] on span "Location Management" at bounding box center [70, 270] width 87 height 11
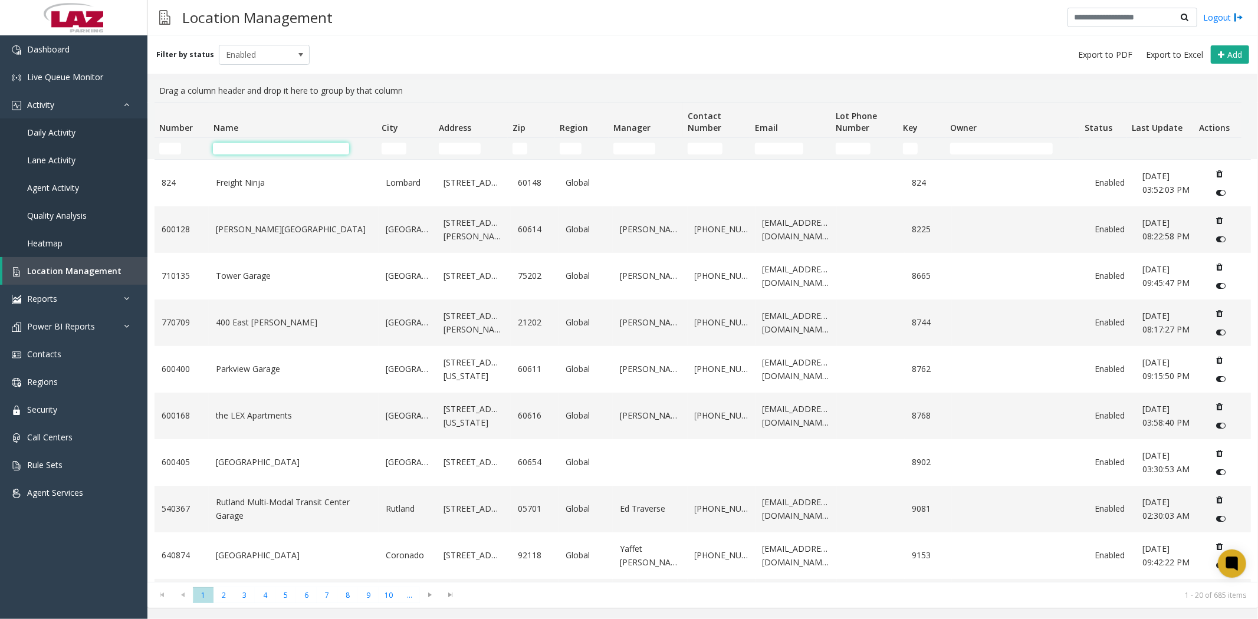
click at [241, 146] on input "Name Filter" at bounding box center [281, 149] width 136 height 12
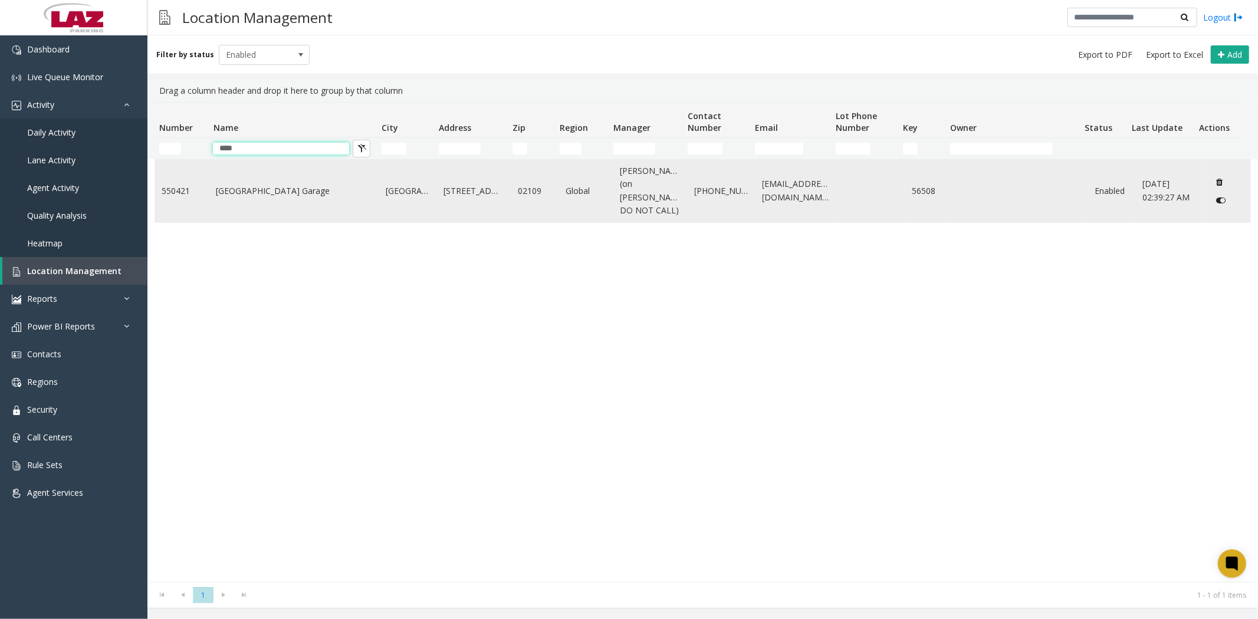
type input "****"
click at [277, 185] on link "[GEOGRAPHIC_DATA] Garage" at bounding box center [294, 191] width 156 height 13
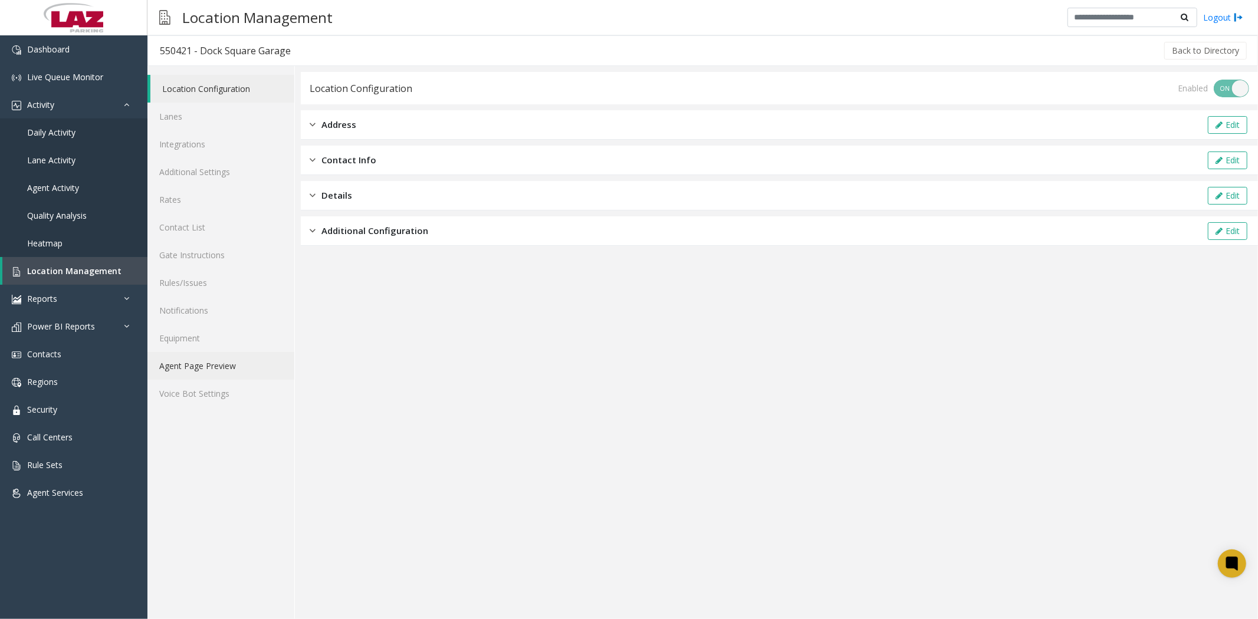
click at [202, 366] on link "Agent Page Preview" at bounding box center [220, 366] width 147 height 28
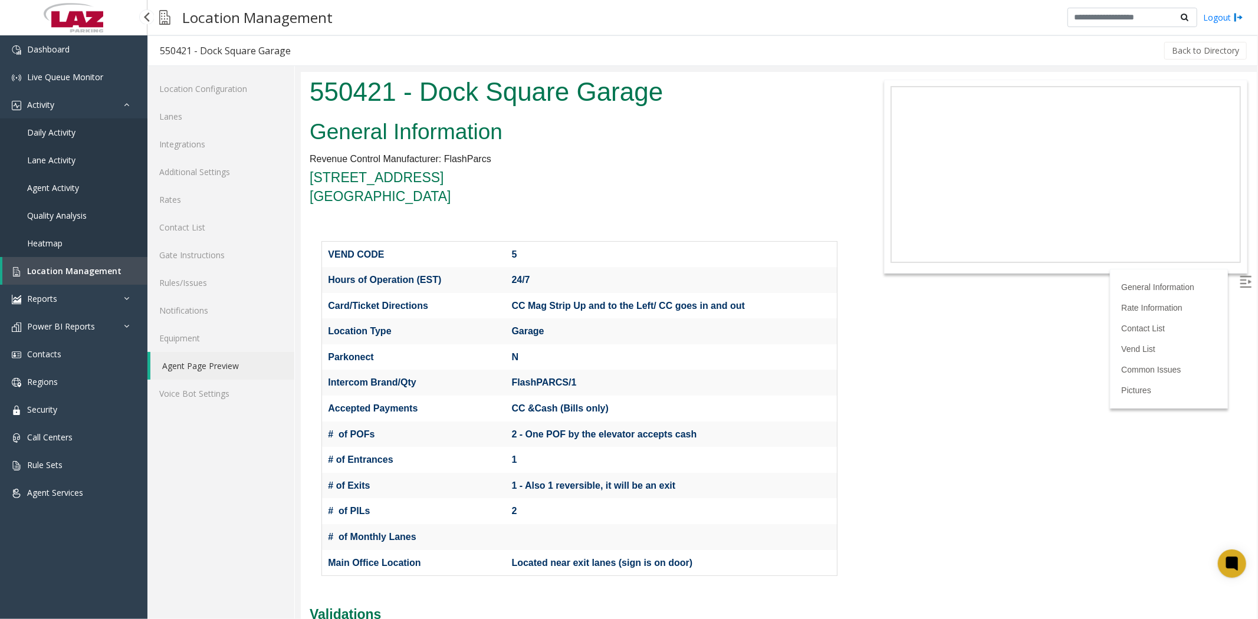
click at [97, 272] on span "Location Management" at bounding box center [74, 270] width 94 height 11
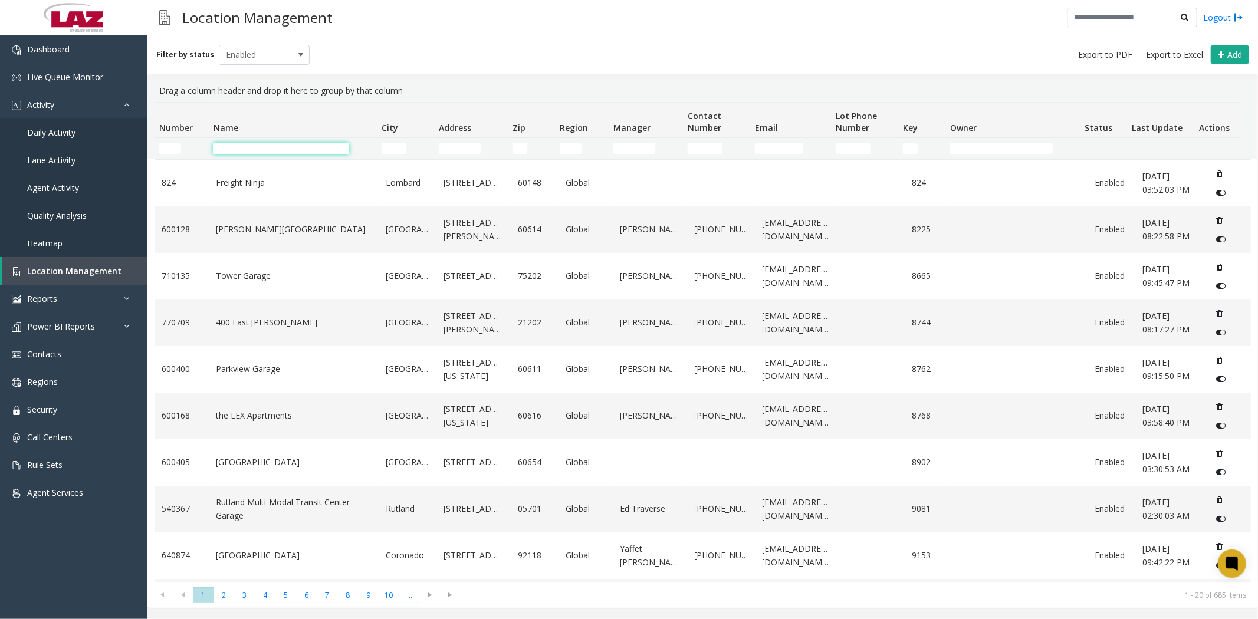
click at [291, 152] on input "Name Filter" at bounding box center [281, 149] width 136 height 12
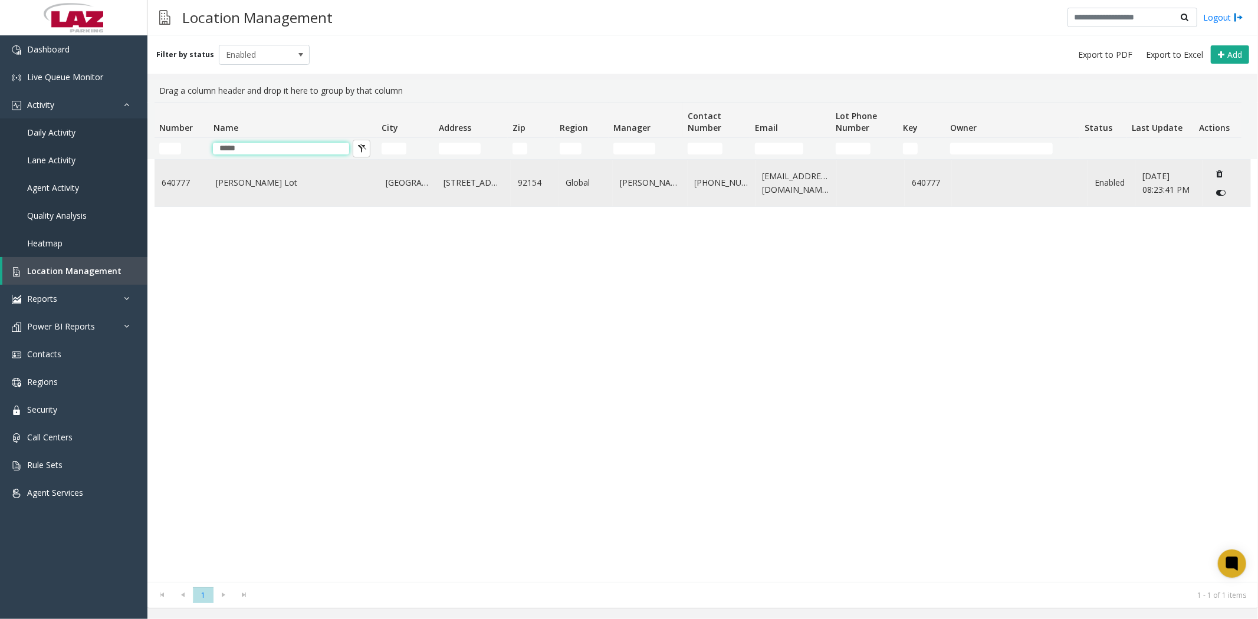
type input "*****"
click at [245, 183] on link "[PERSON_NAME] Lot" at bounding box center [294, 182] width 156 height 13
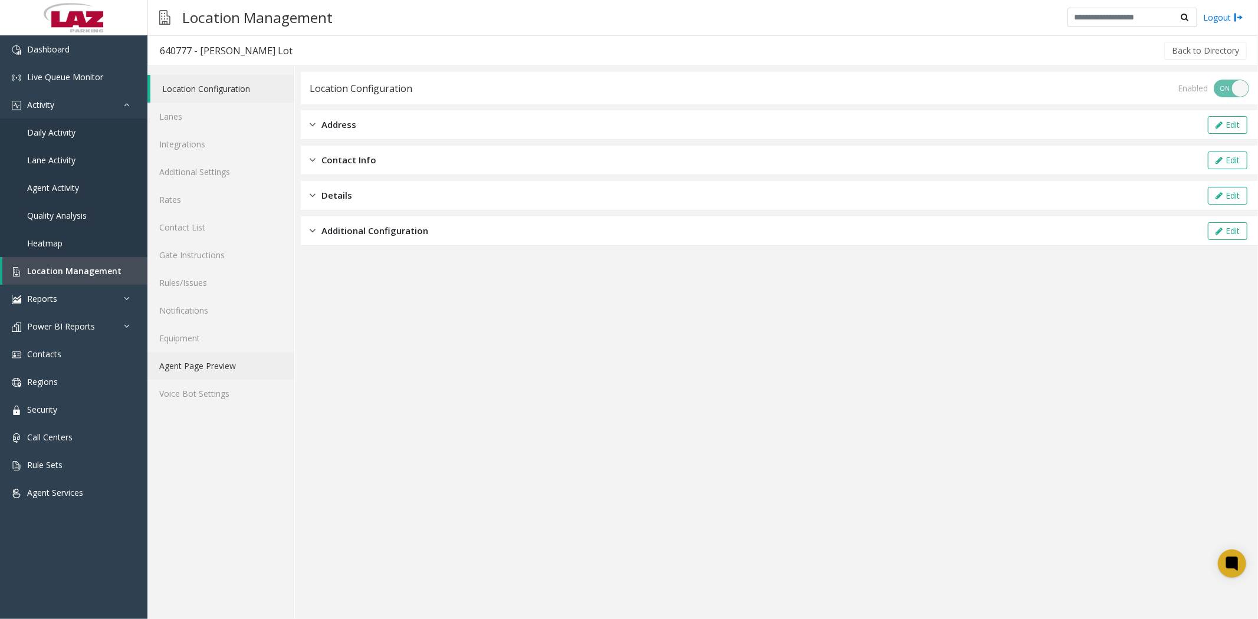
click at [208, 364] on link "Agent Page Preview" at bounding box center [220, 366] width 147 height 28
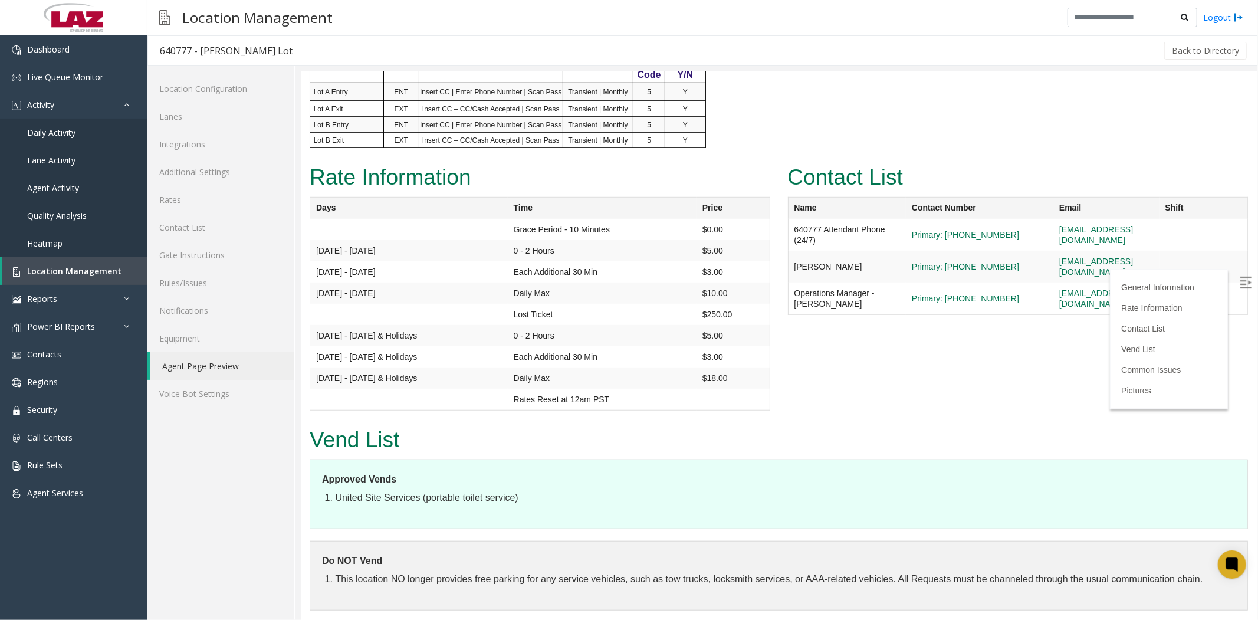
scroll to position [721, 0]
